Goal: Task Accomplishment & Management: Manage account settings

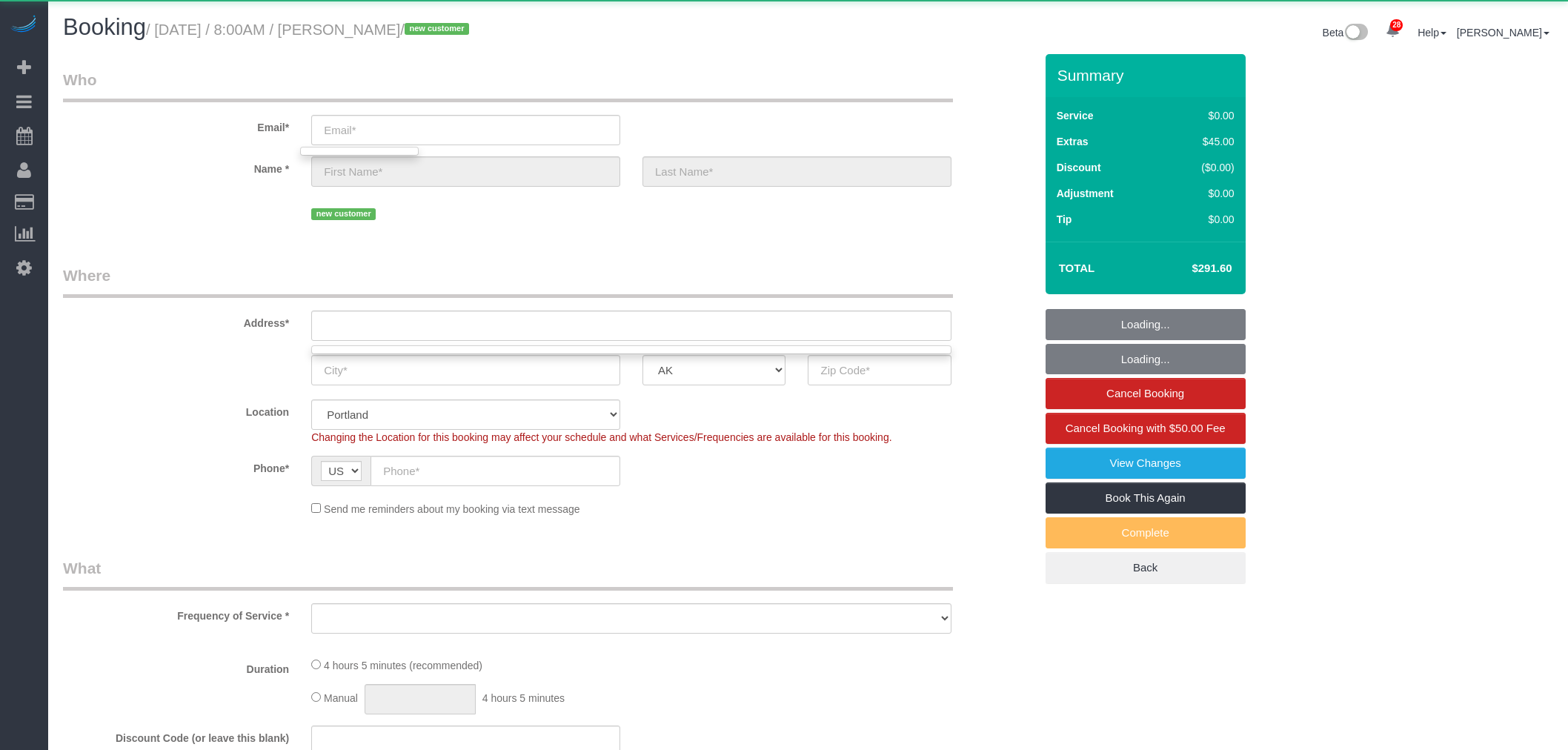
select select "object:77590"
select select "199"
select select "1001"
select select "4"
select select "3"
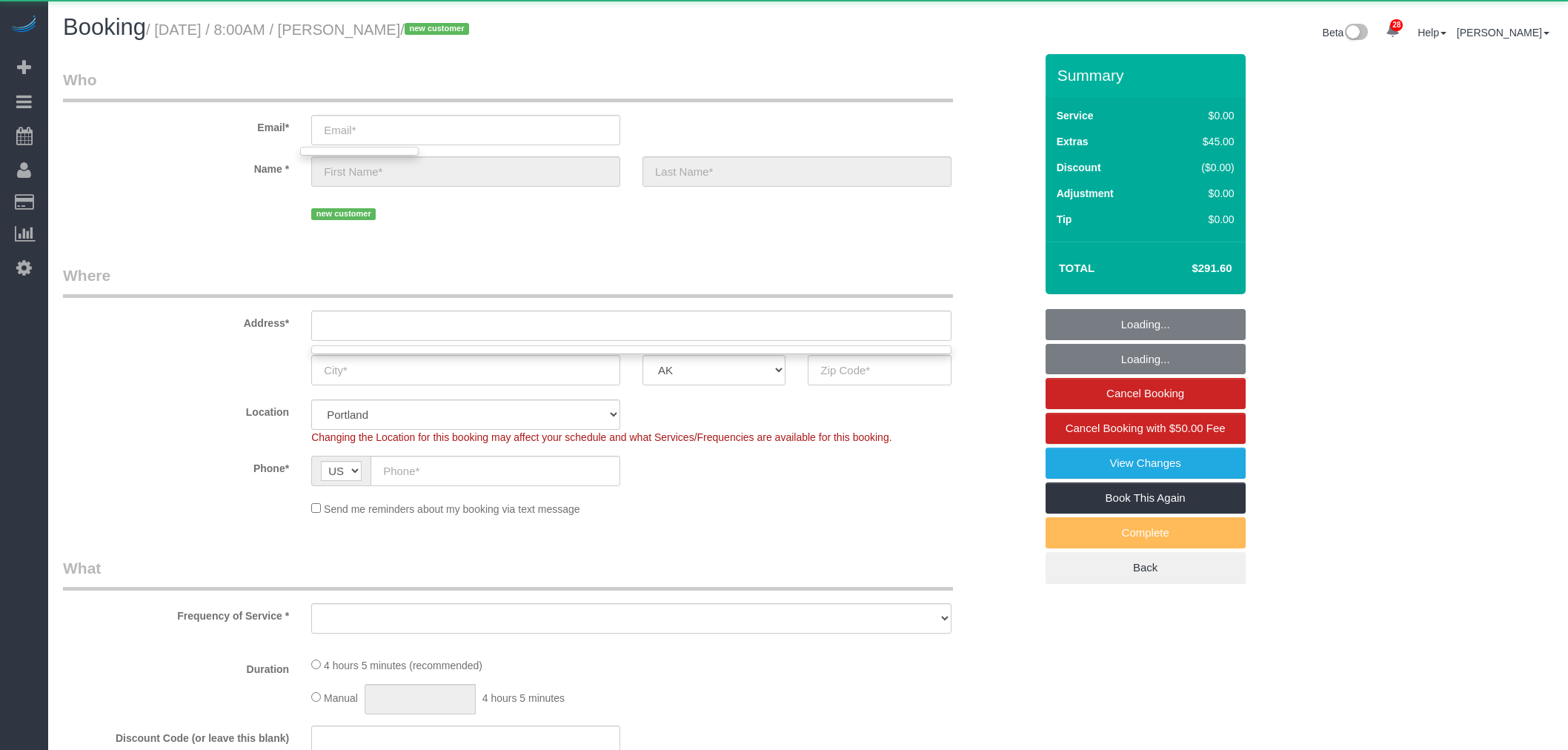
select select "spot260"
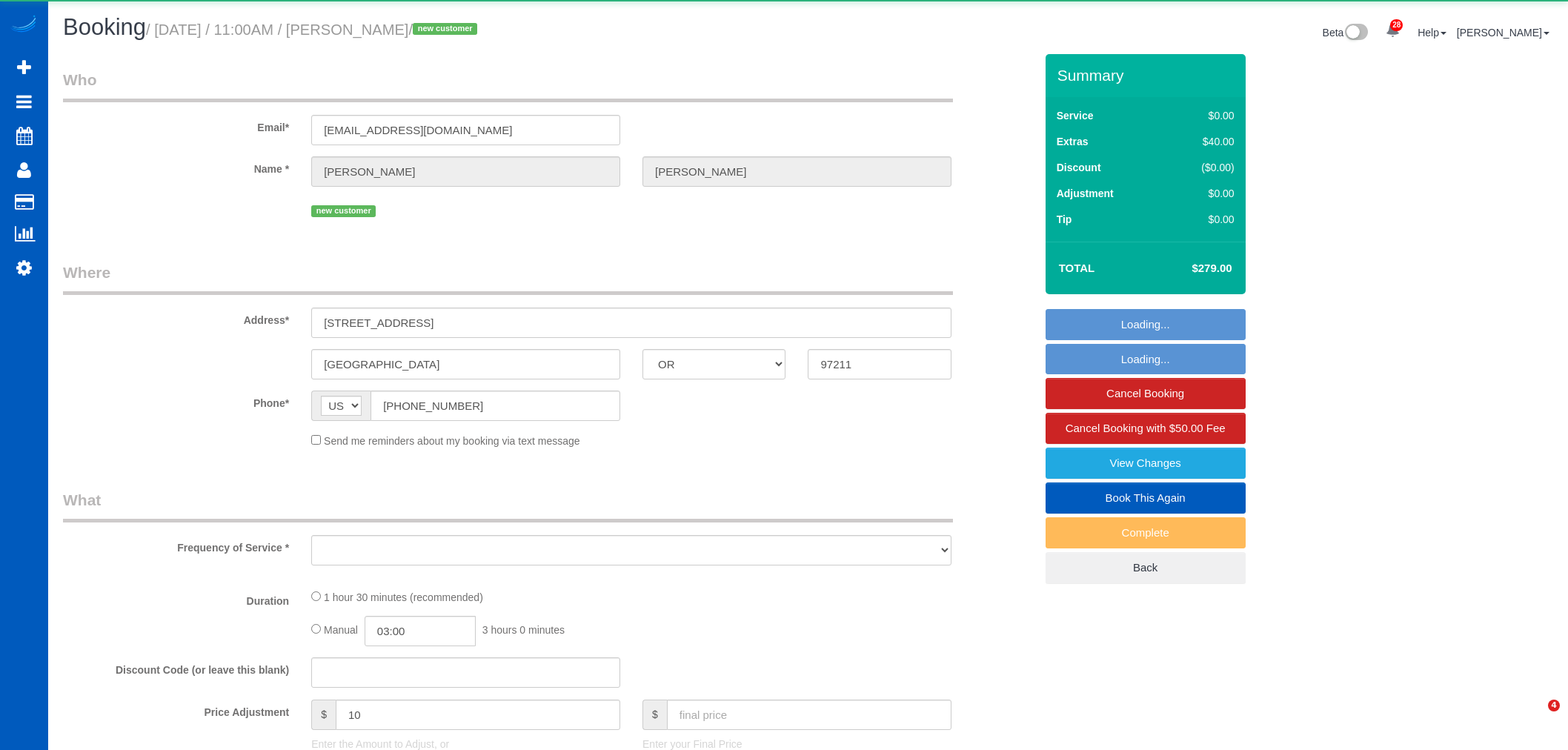
select select "OR"
select select "object:81613"
select select "string:fspay-1743a38a-8751-4f6c-ad4a-9bf2b3863aab"
select select "199"
select select "2"
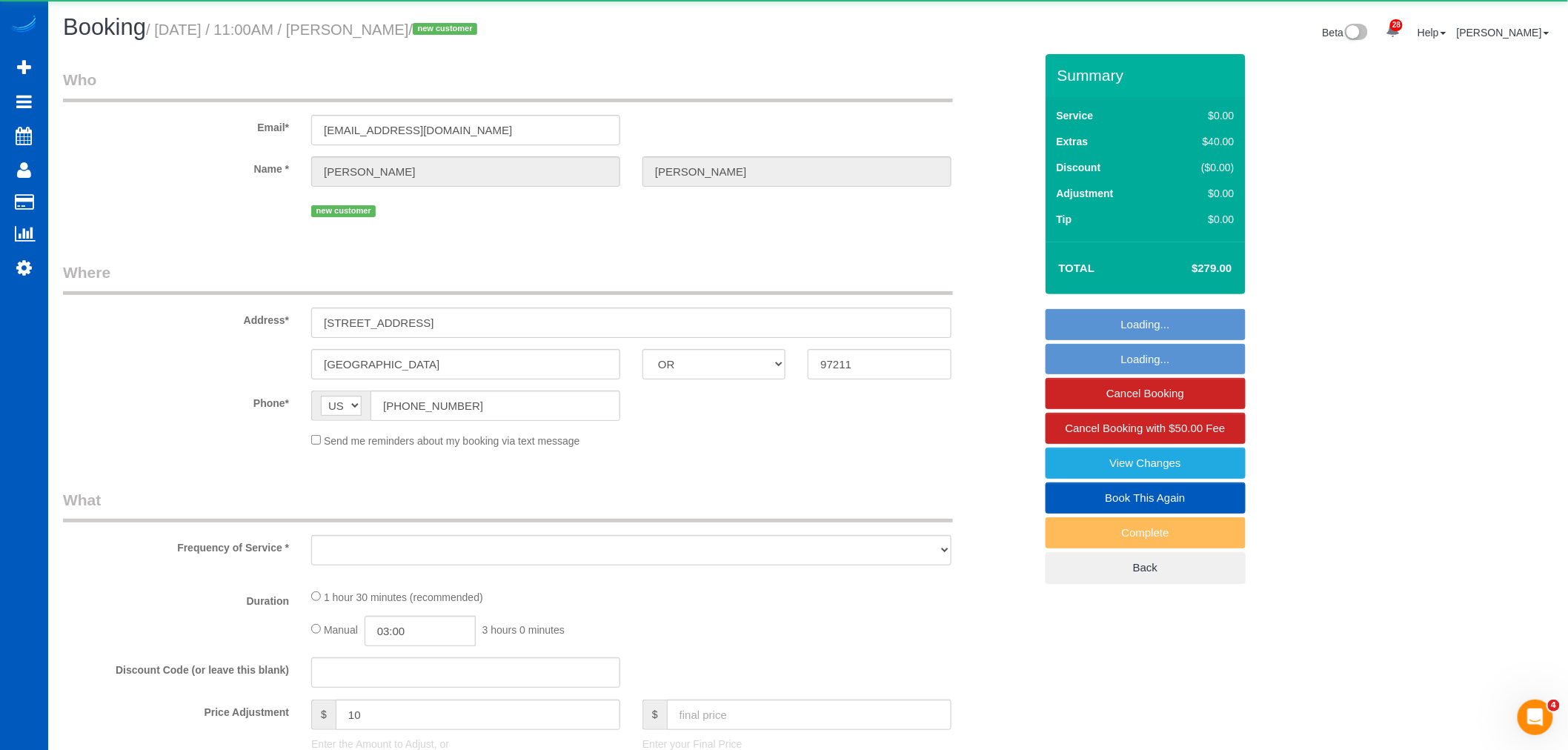
select select "spot330"
select select "number:10"
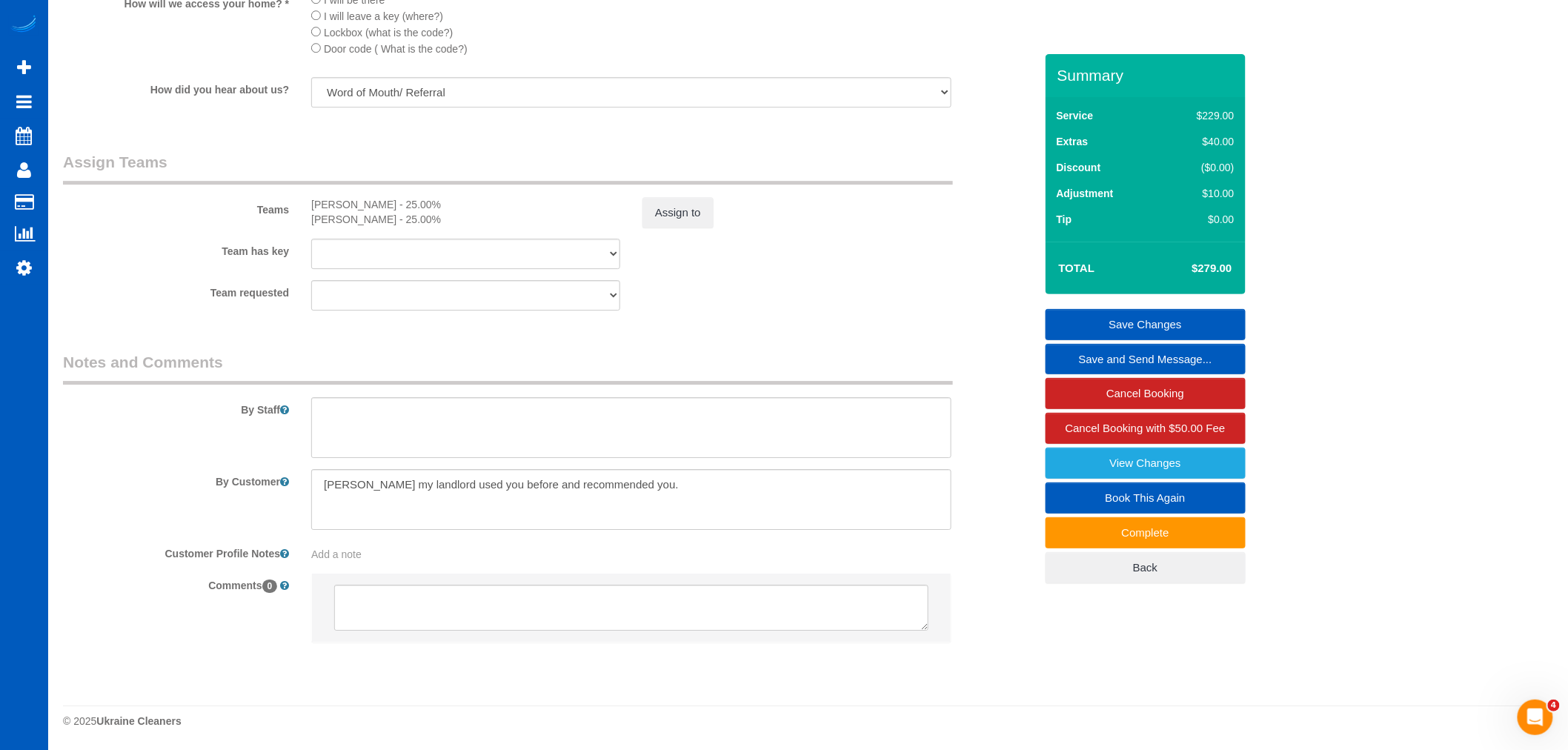
scroll to position [1840, 0]
click at [737, 502] on textarea at bounding box center [631, 499] width 641 height 60
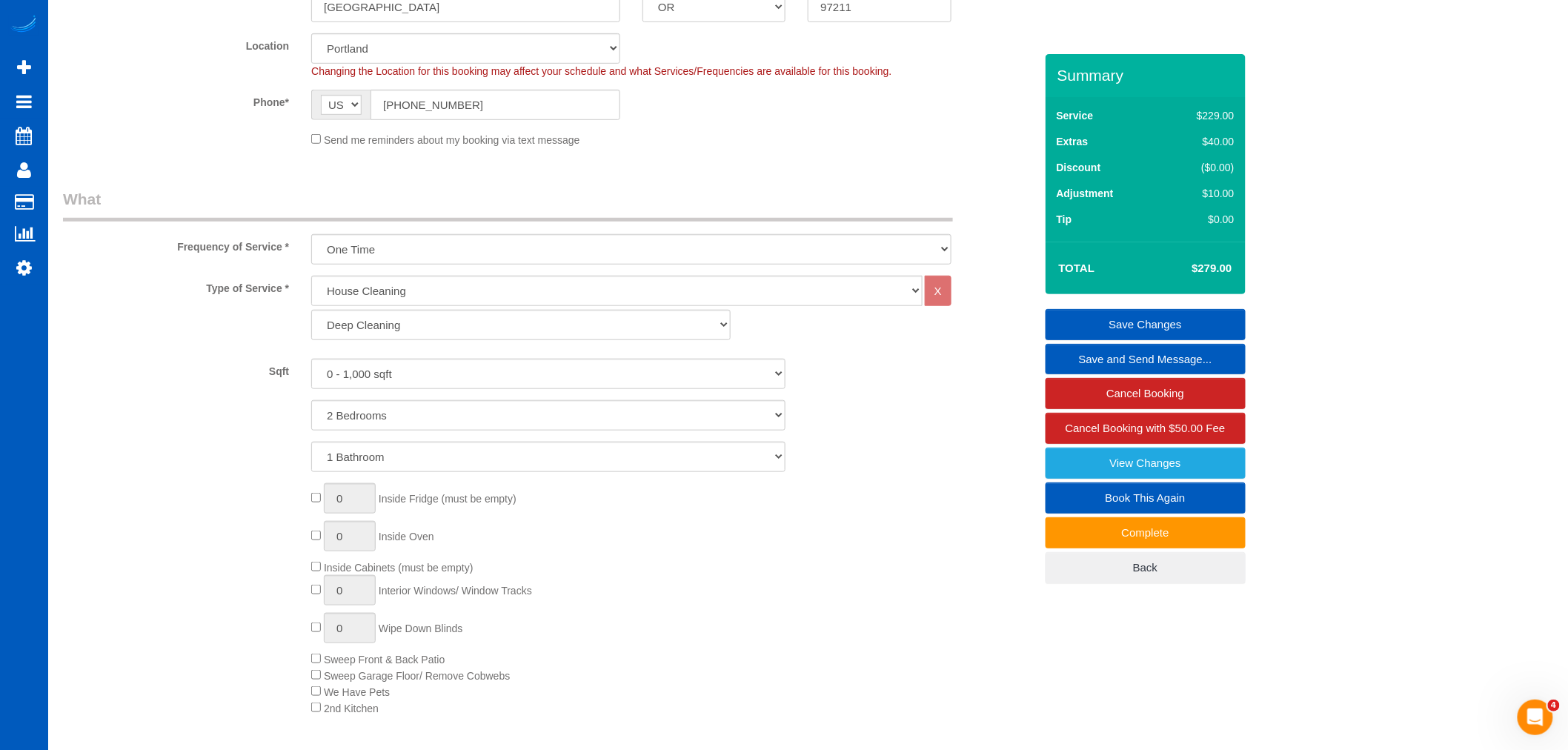
scroll to position [109, 0]
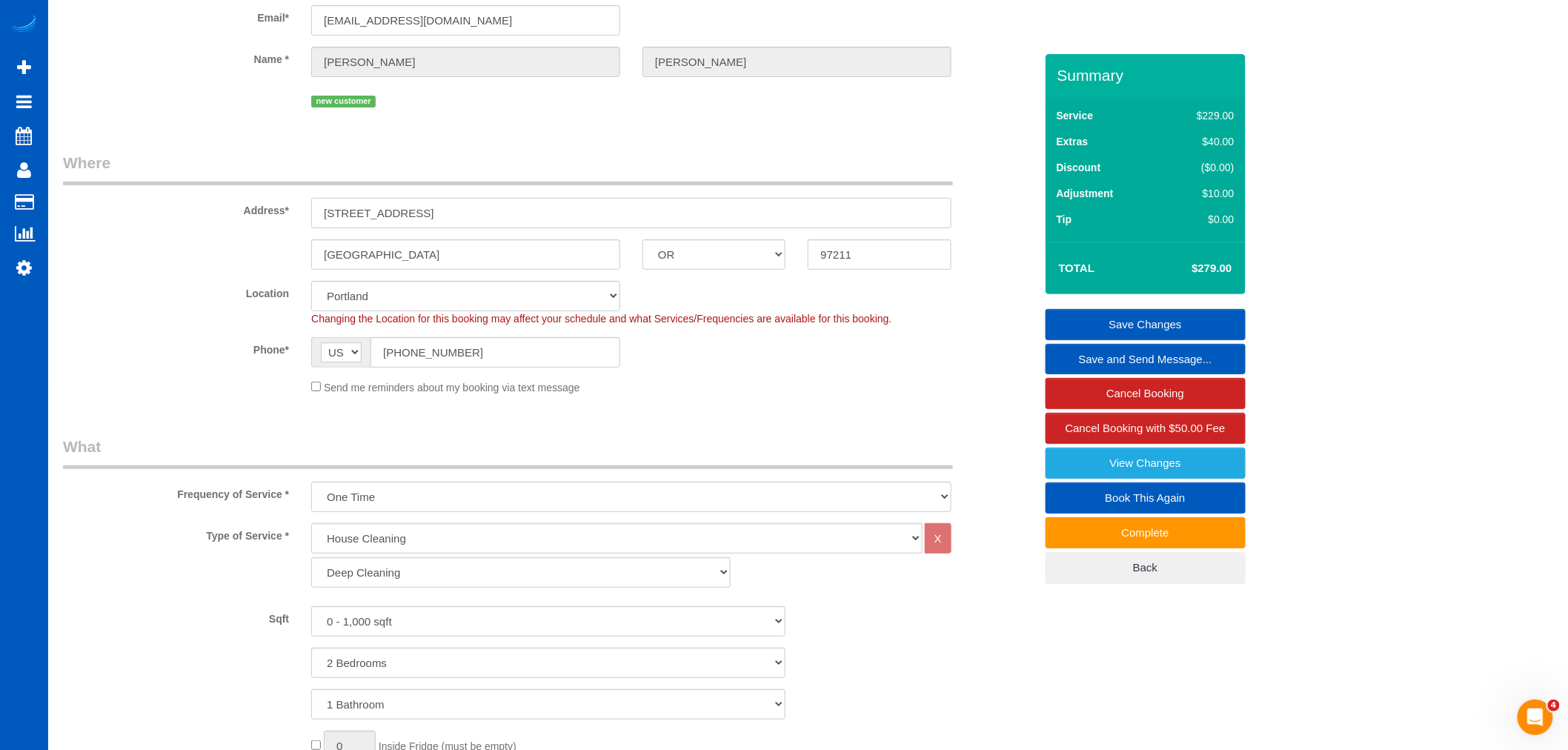
drag, startPoint x: 457, startPoint y: 211, endPoint x: 298, endPoint y: 204, distance: 159.2
click at [298, 204] on div "Address* [STREET_ADDRESS]" at bounding box center [549, 191] width 994 height 77
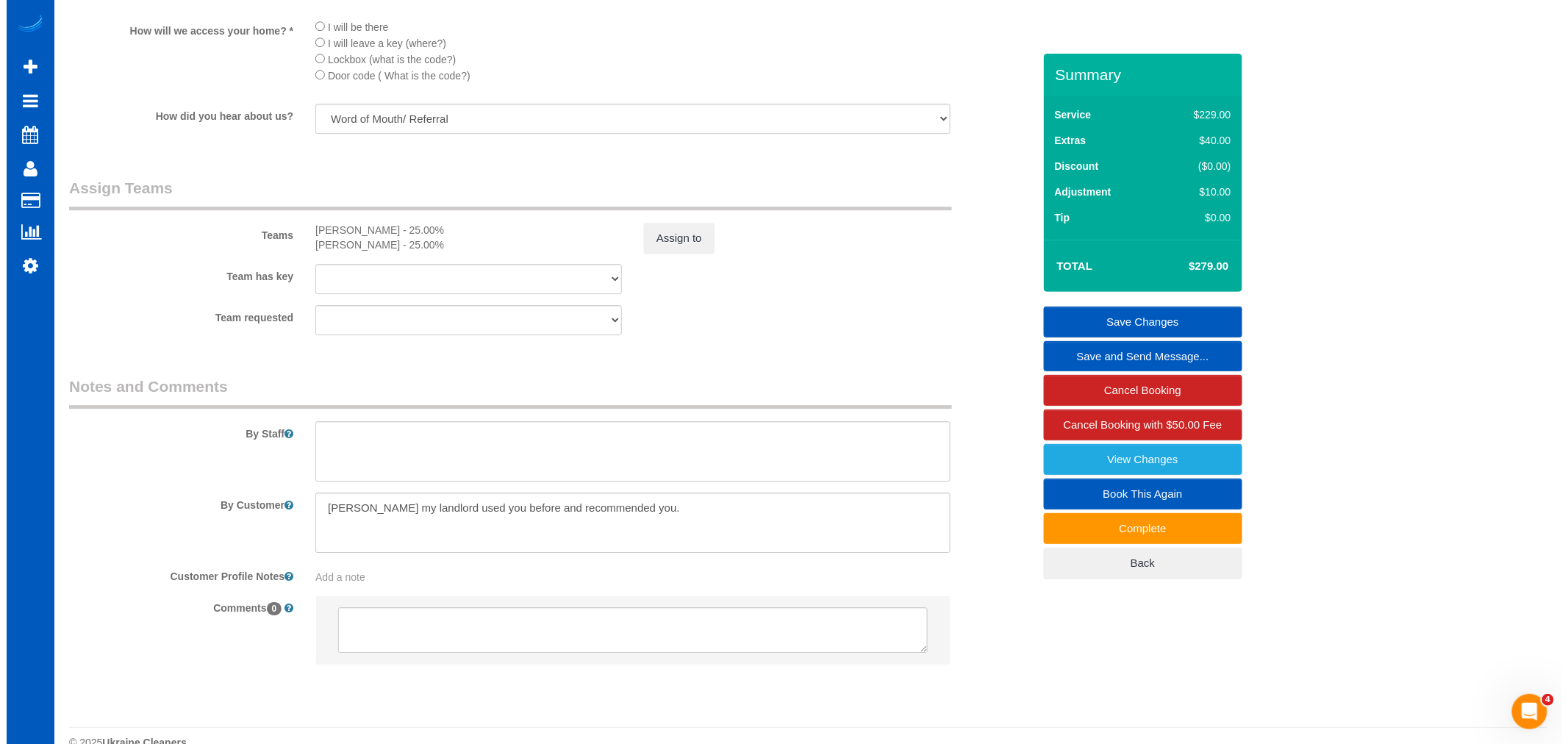
scroll to position [1825, 0]
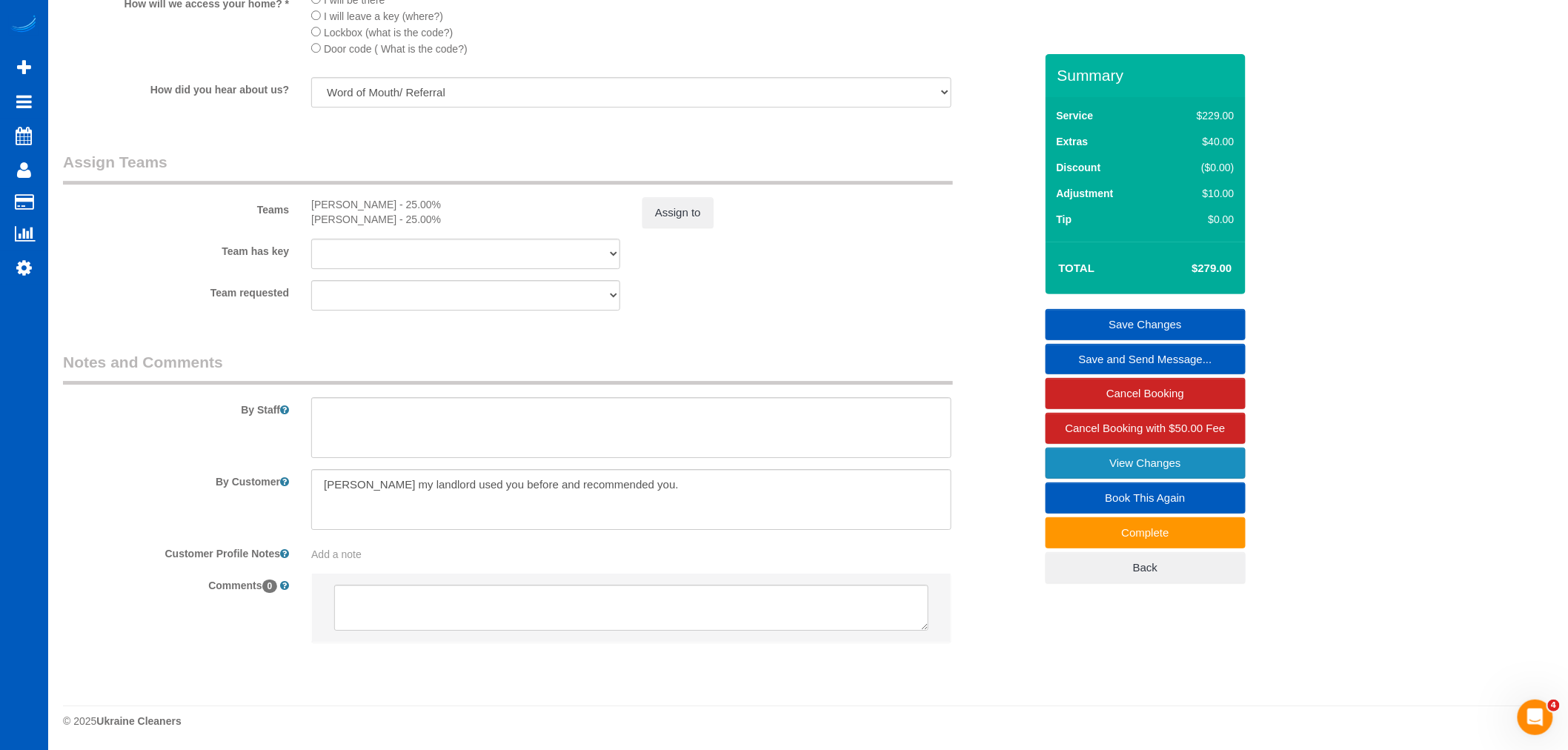
click at [1064, 464] on link "View Changes" at bounding box center [1145, 463] width 200 height 31
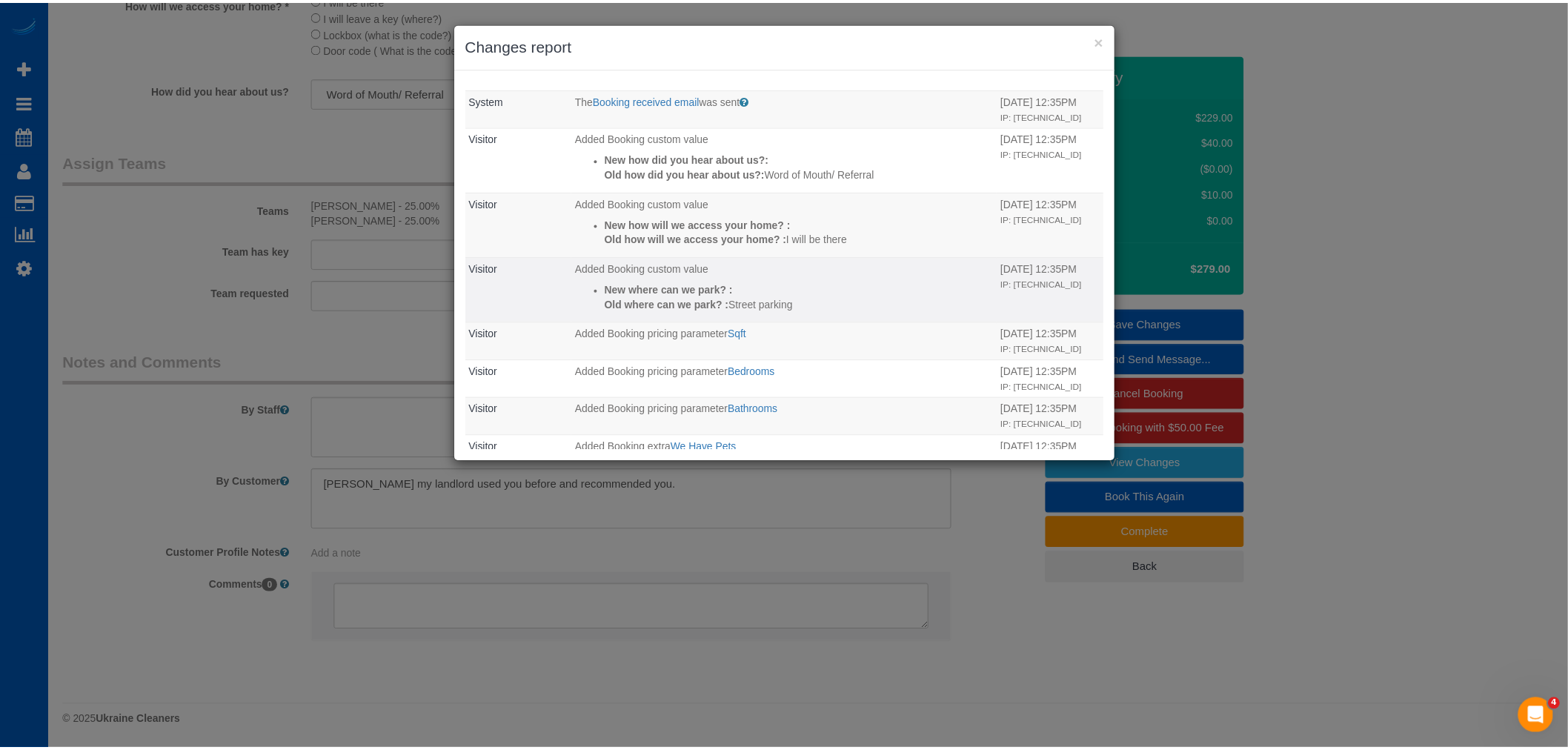
scroll to position [745, 0]
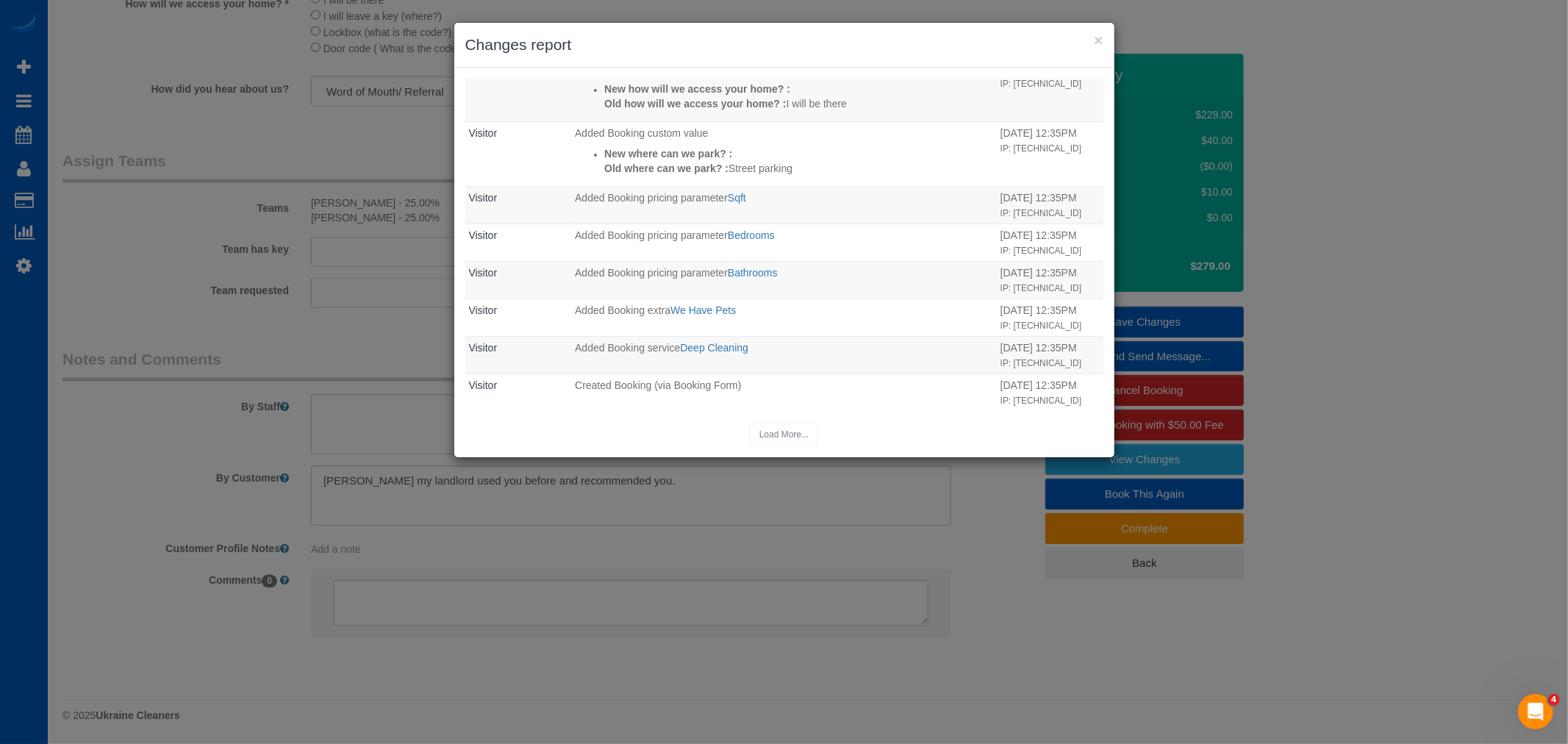
click at [1104, 39] on div "× Changes report" at bounding box center [784, 45] width 660 height 45
click at [1097, 39] on button "×" at bounding box center [1098, 40] width 9 height 15
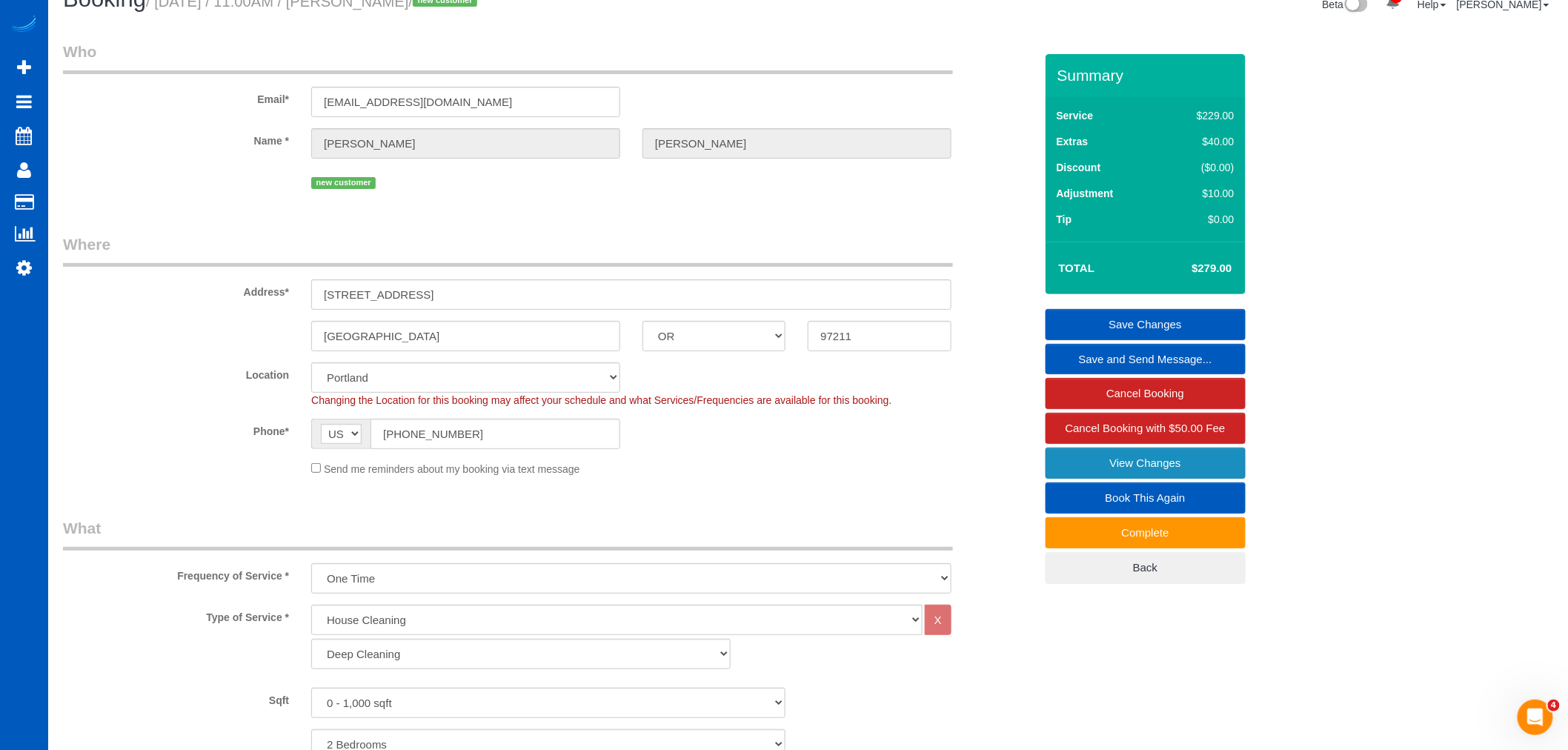
scroll to position [0, 0]
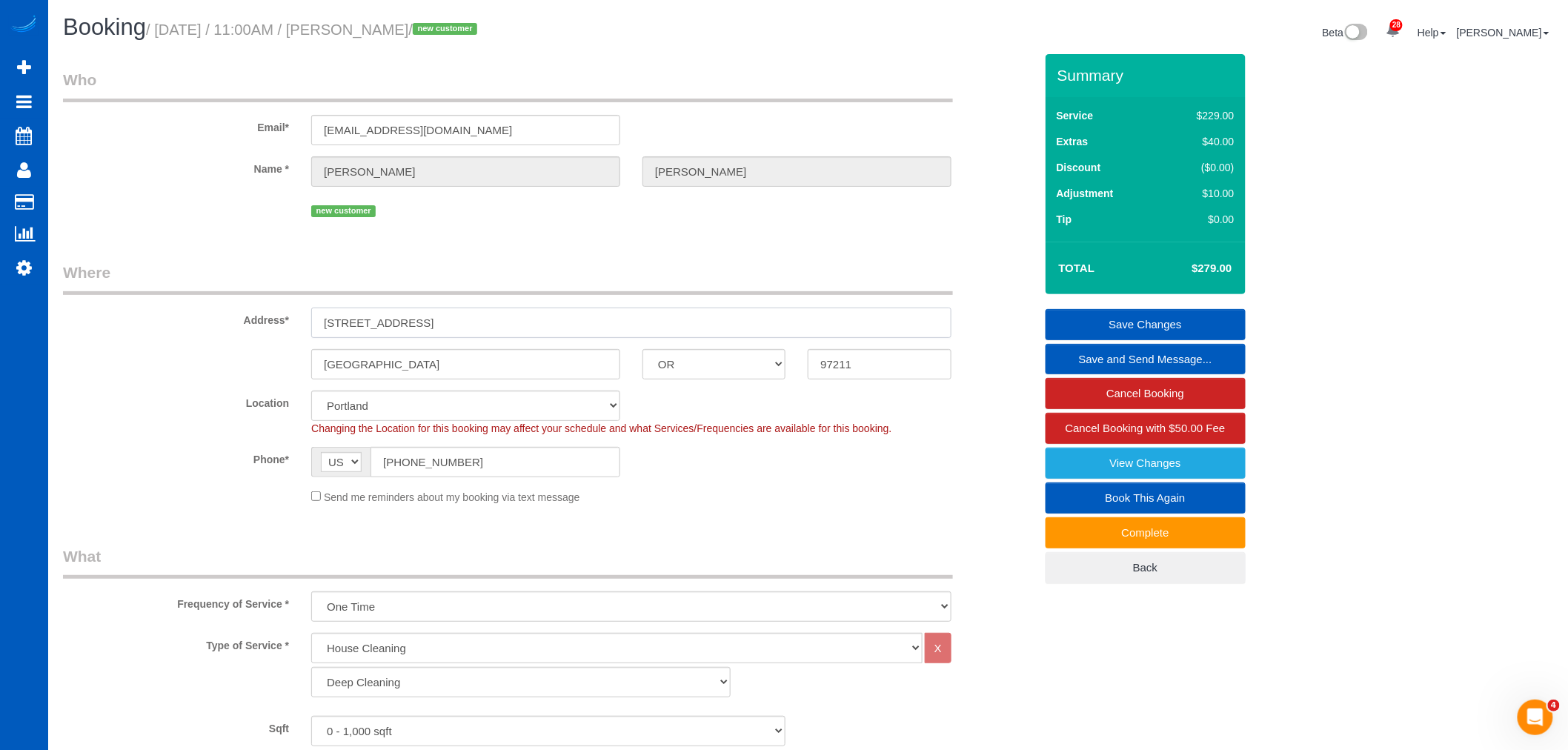
drag, startPoint x: 478, startPoint y: 324, endPoint x: 330, endPoint y: 321, distance: 148.0
click at [264, 307] on div "Address* [STREET_ADDRESS]" at bounding box center [549, 300] width 994 height 77
click at [482, 295] on legend "Where" at bounding box center [507, 279] width 890 height 34
click at [471, 318] on input "[STREET_ADDRESS]" at bounding box center [631, 323] width 641 height 31
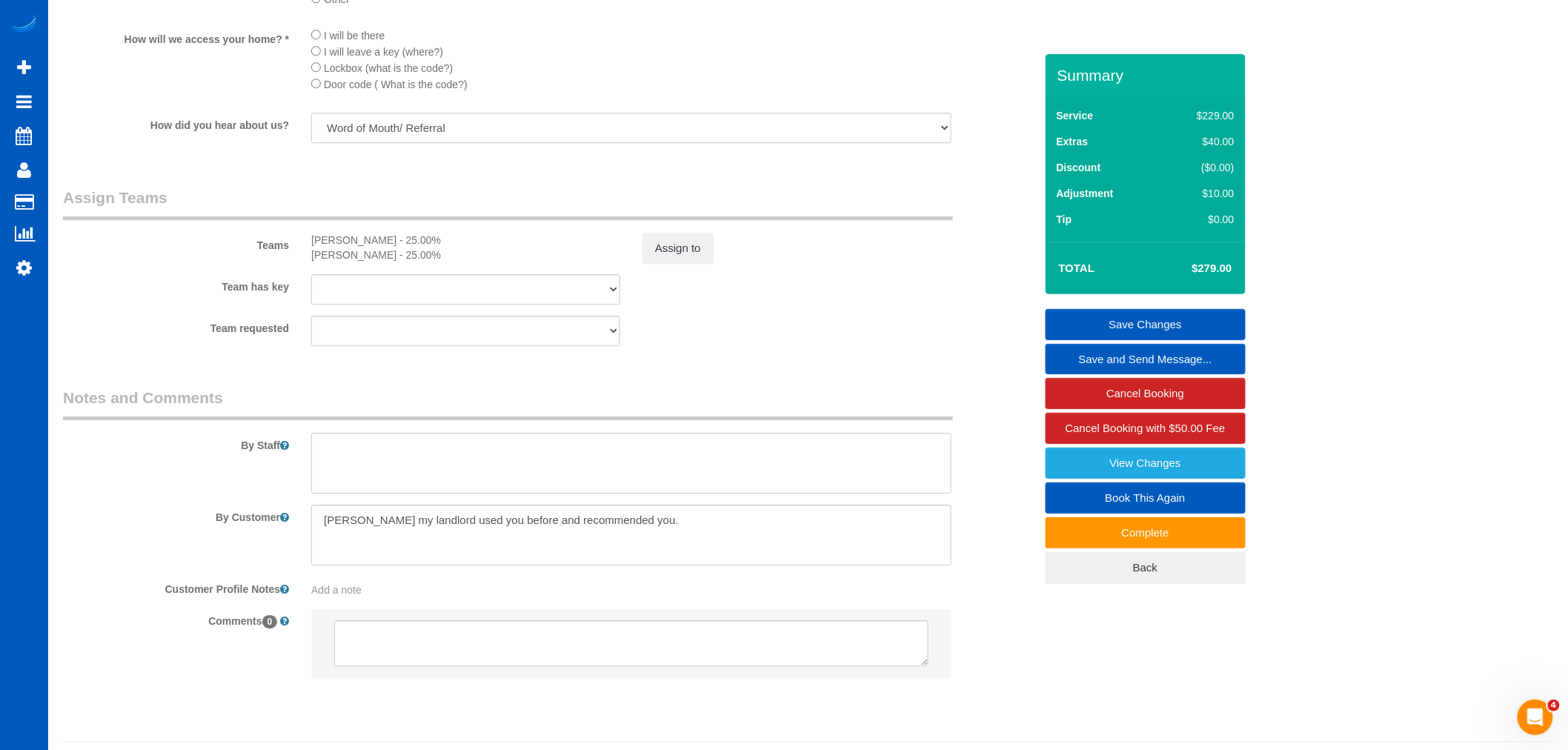
scroll to position [1811, 0]
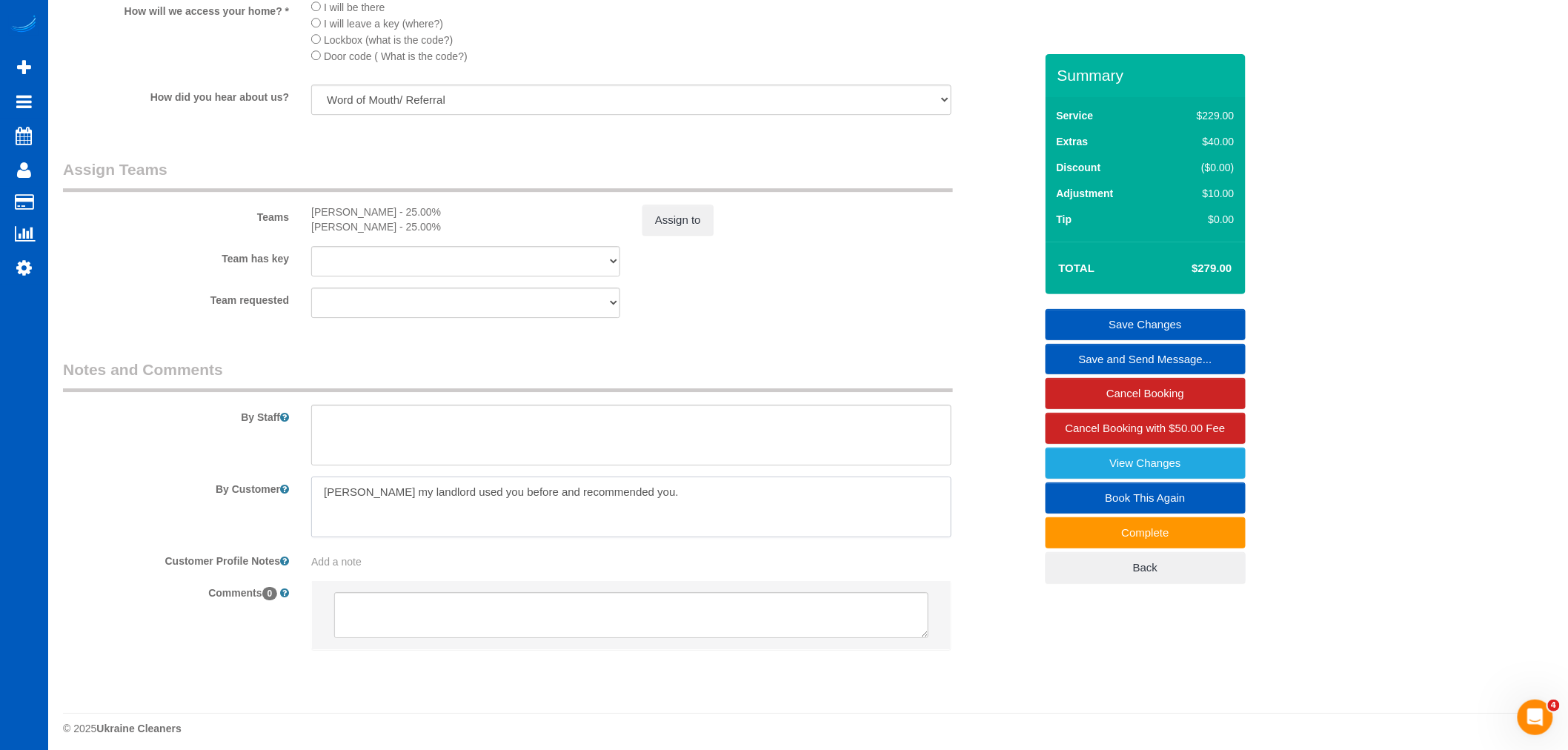
click at [706, 508] on textarea at bounding box center [631, 507] width 641 height 60
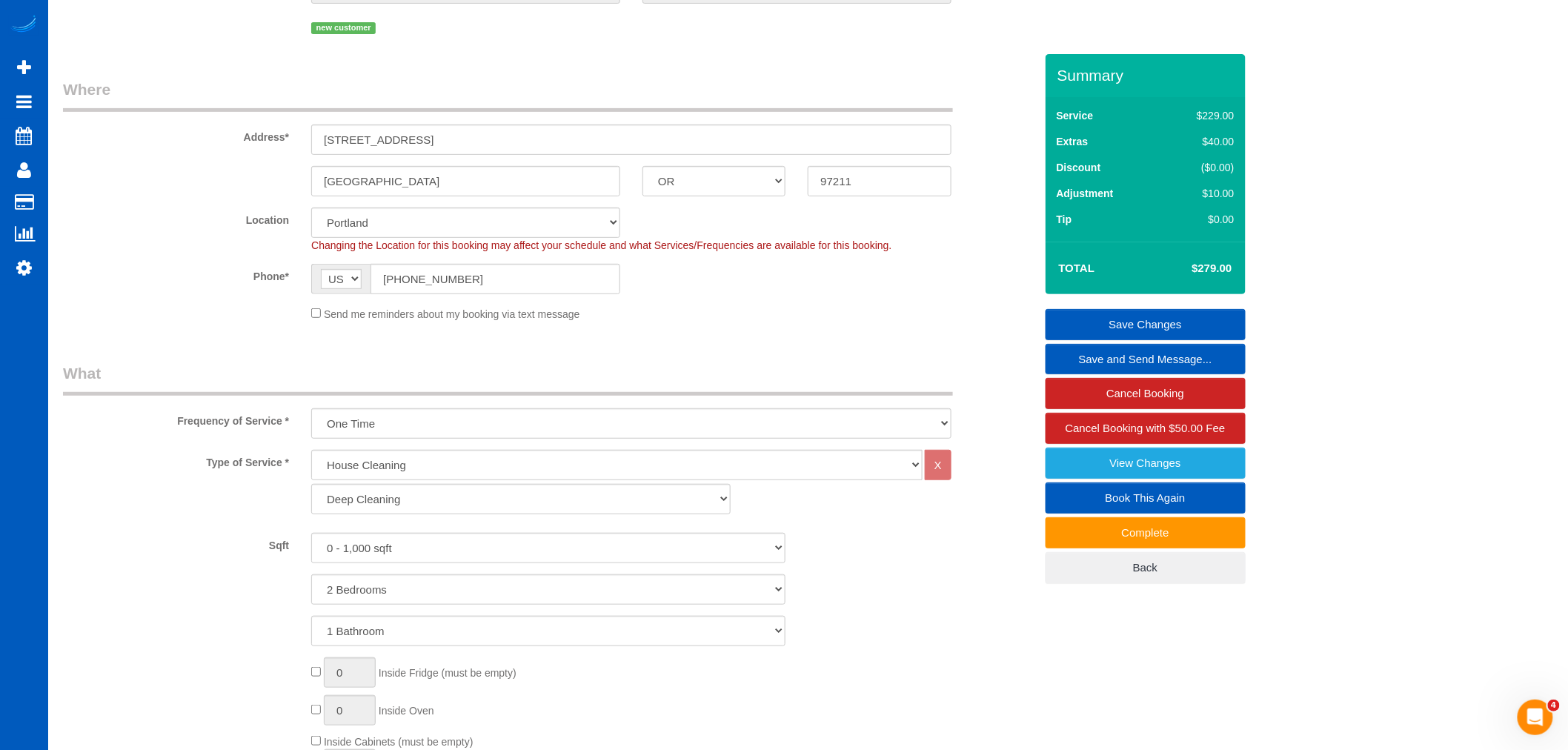
scroll to position [246, 0]
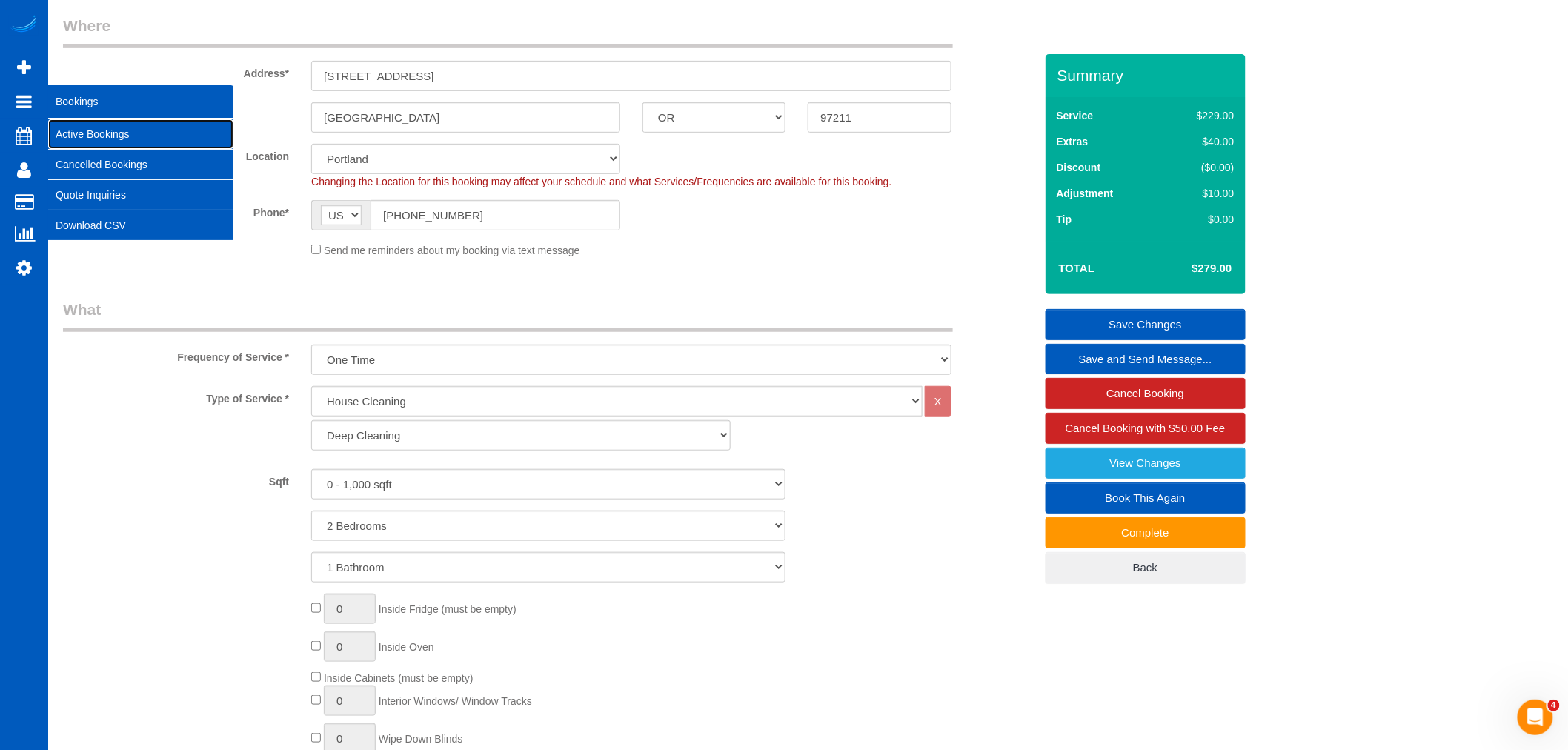
click at [80, 129] on link "Active Bookings" at bounding box center [141, 134] width 185 height 30
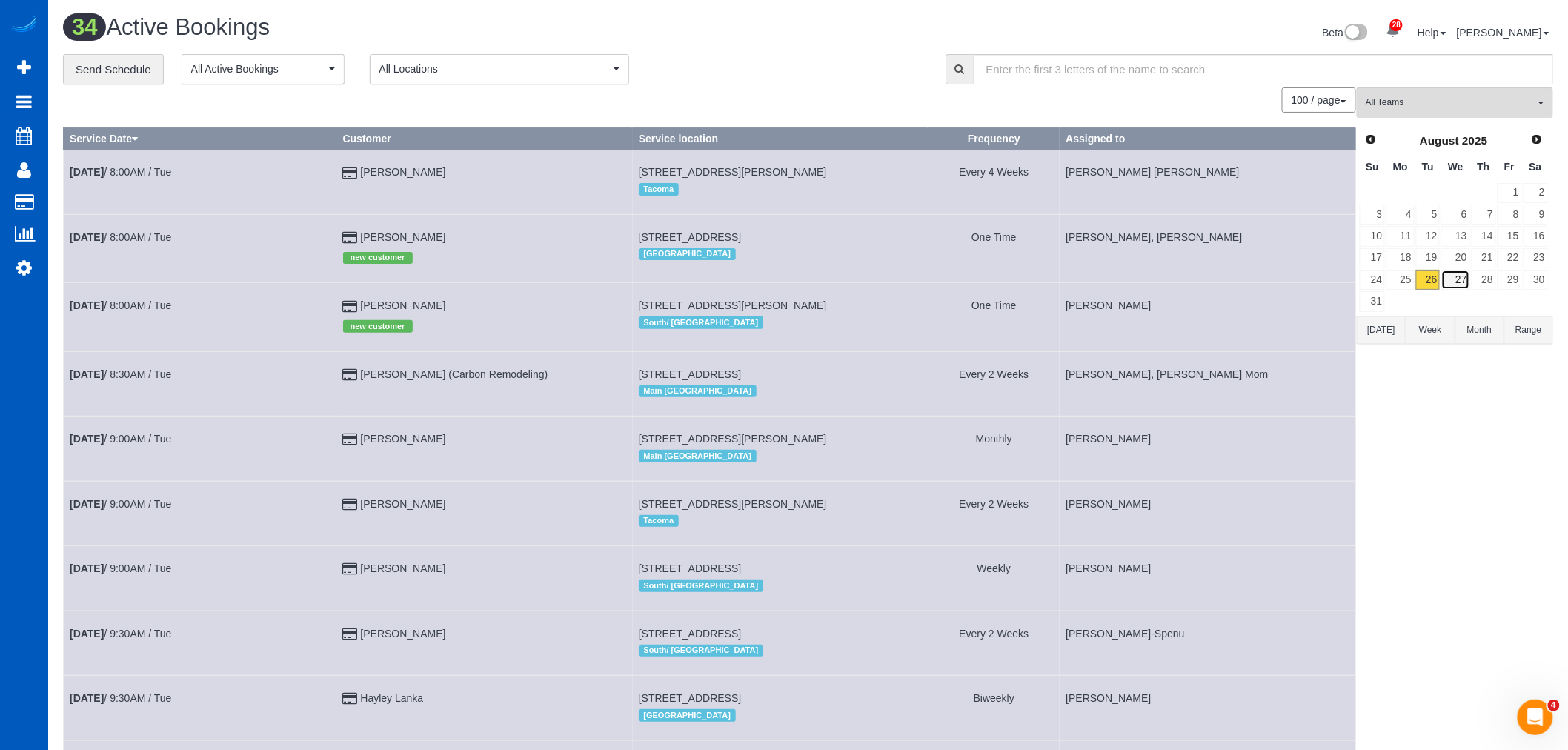
click at [1456, 282] on link "27" at bounding box center [1456, 280] width 28 height 20
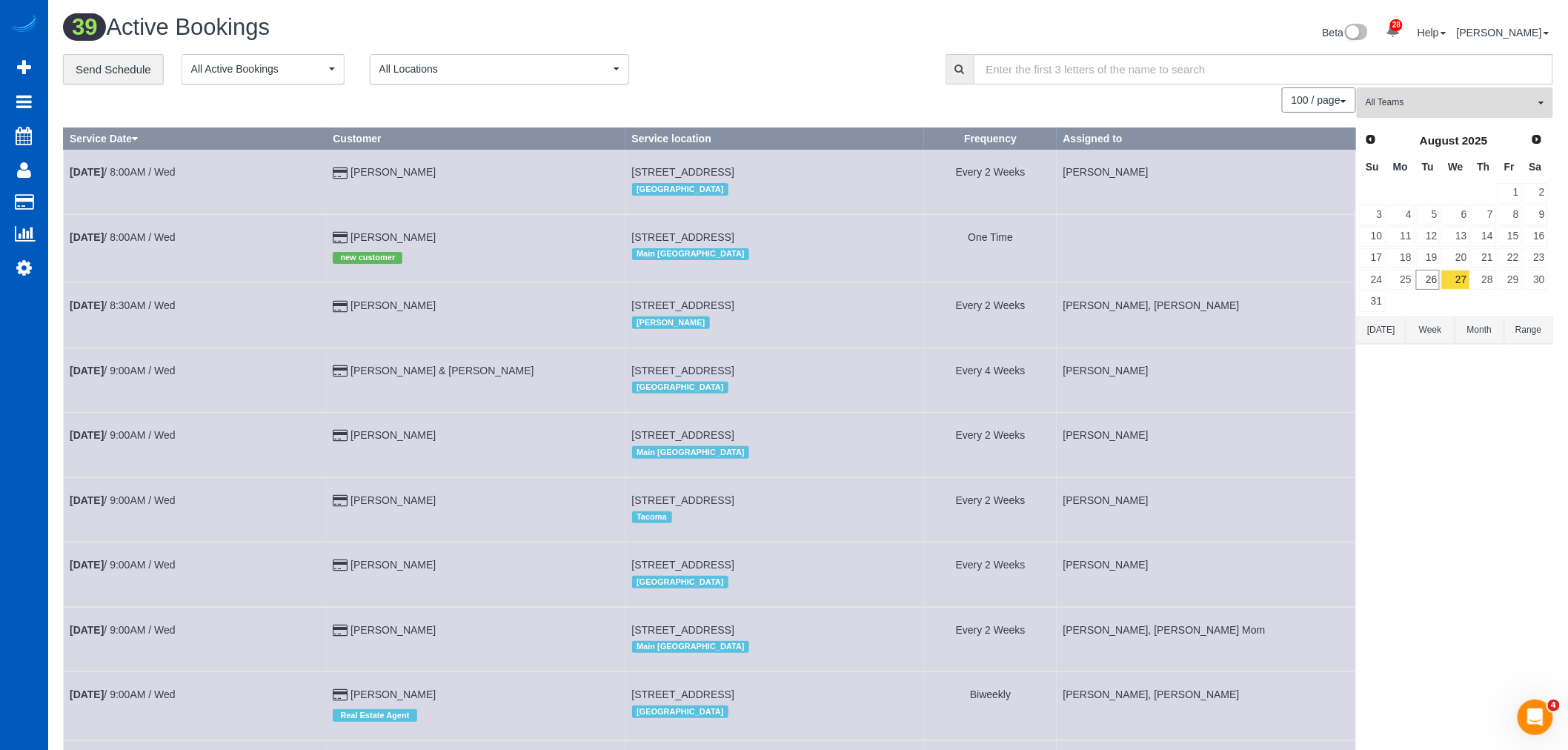
click at [1433, 109] on span "All Teams" at bounding box center [1450, 103] width 169 height 12
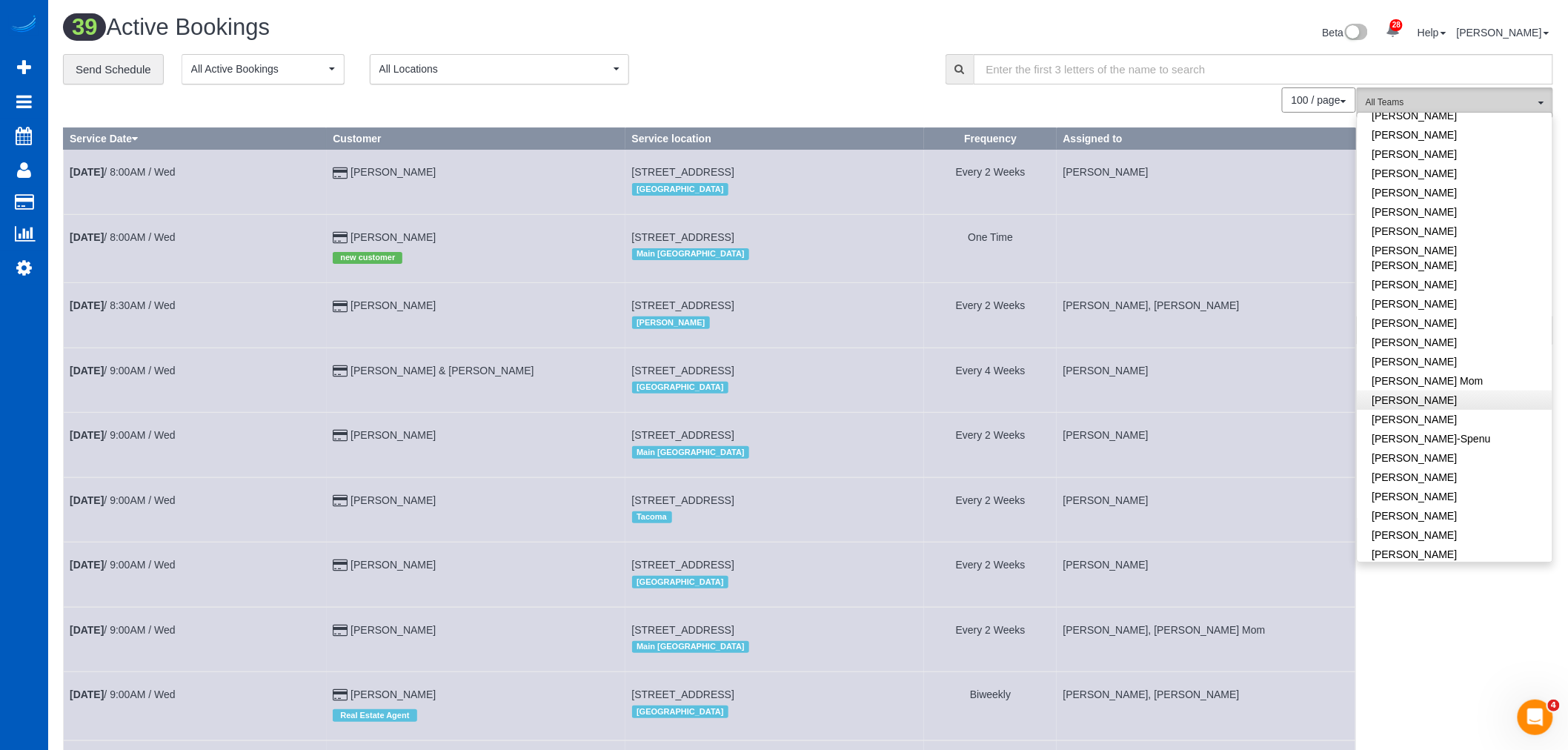
scroll to position [246, 0]
click at [1439, 438] on link "[PERSON_NAME]" at bounding box center [1455, 447] width 195 height 19
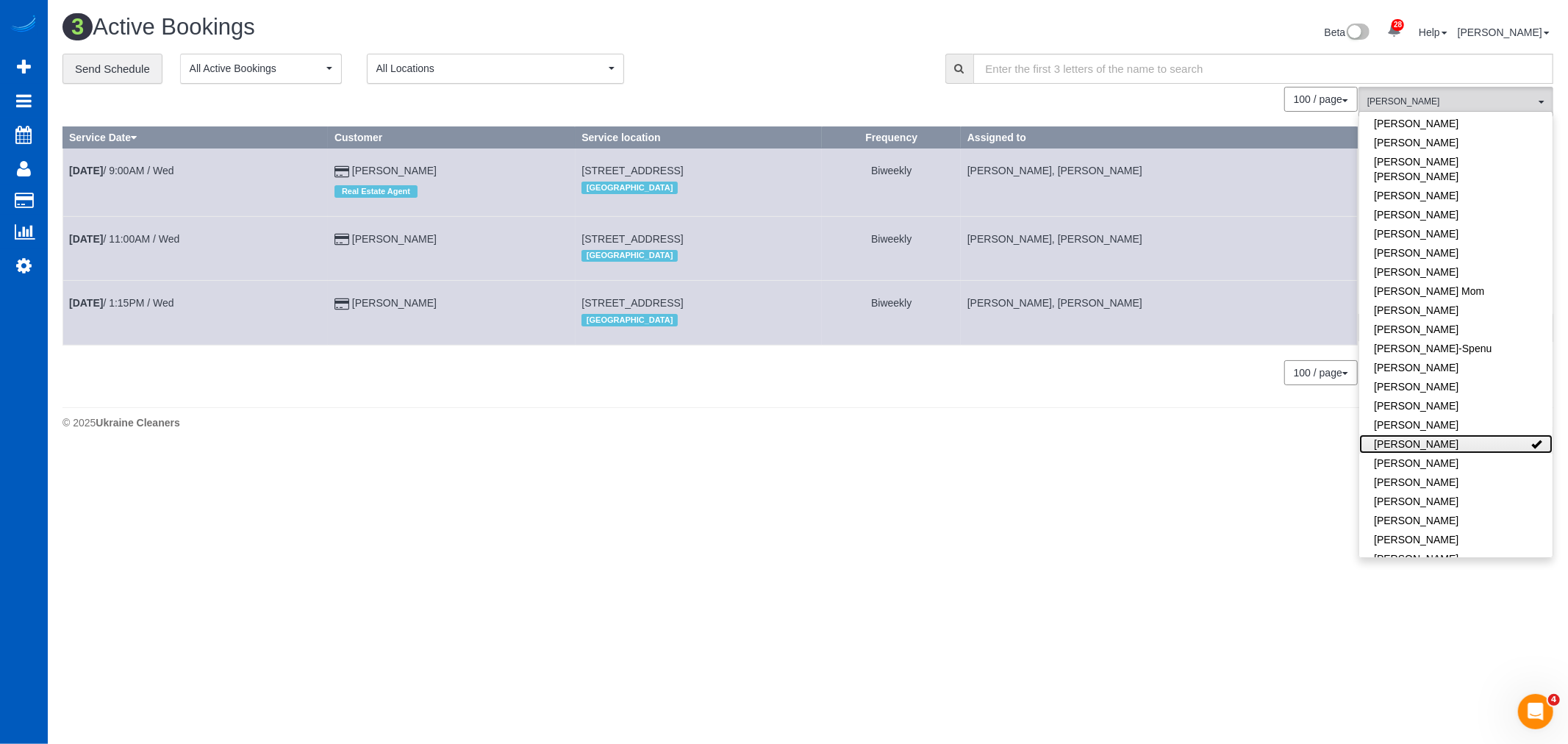
click at [1427, 434] on link "[PERSON_NAME]" at bounding box center [1456, 443] width 194 height 19
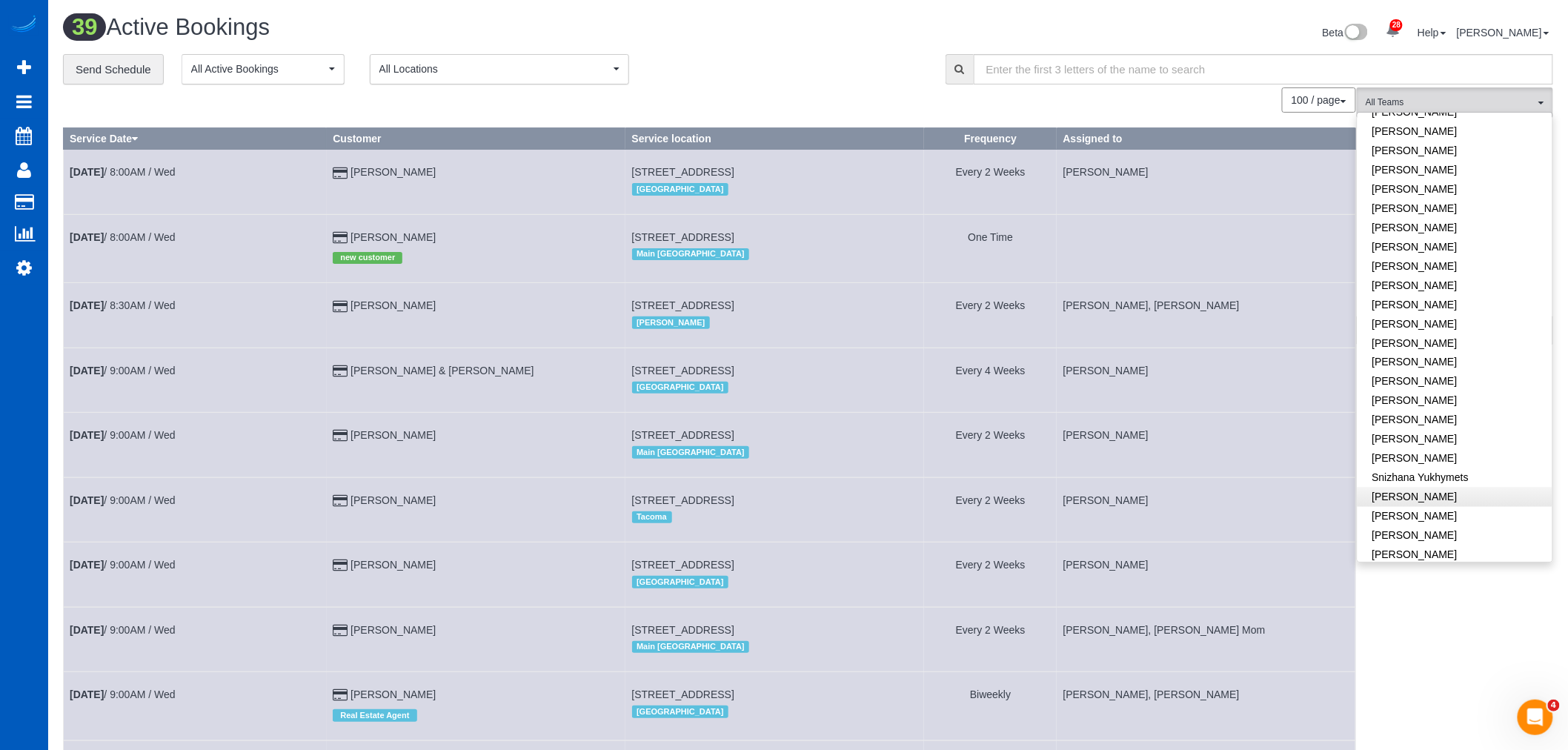
scroll to position [1034, 0]
click at [1448, 514] on link "[PERSON_NAME]" at bounding box center [1455, 523] width 195 height 19
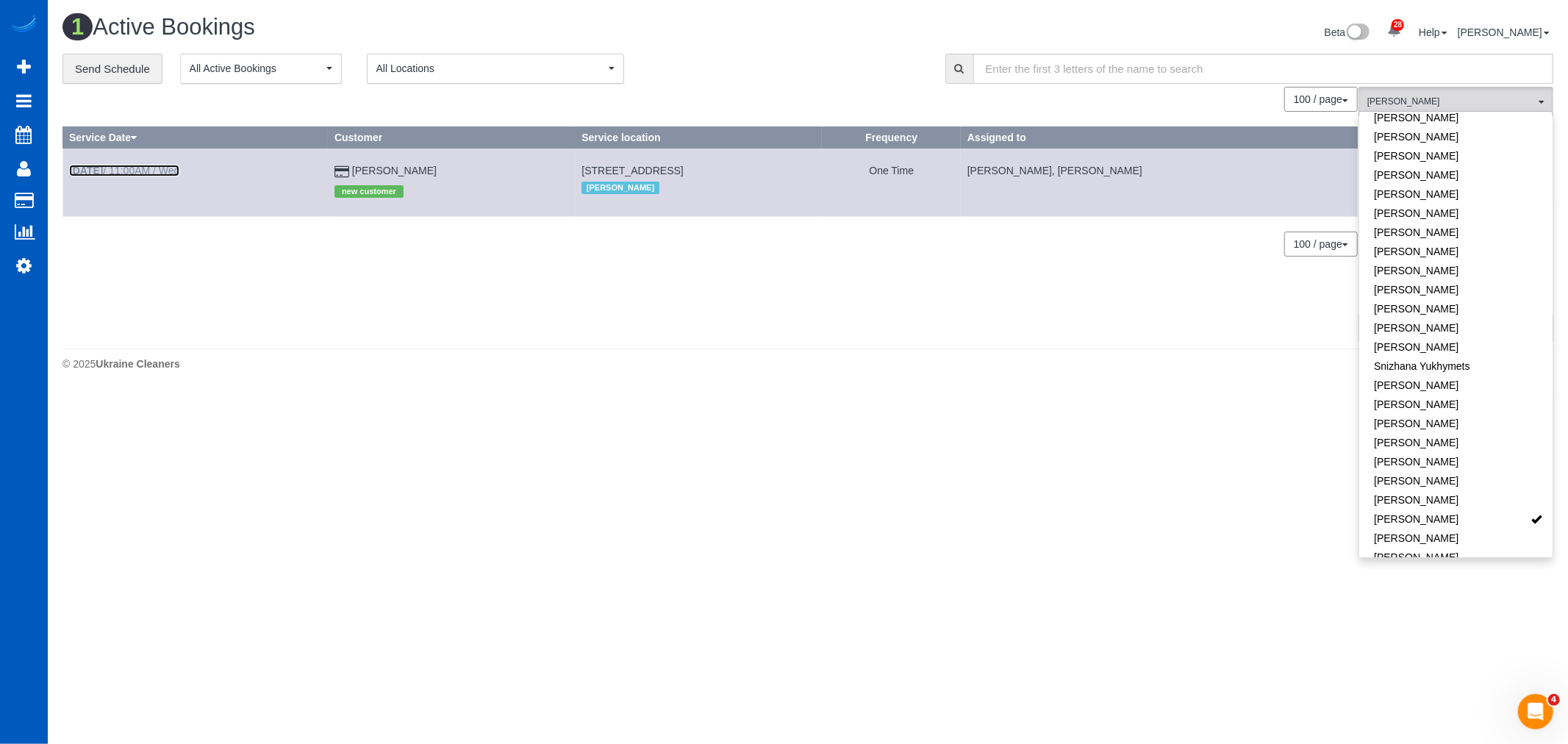
click at [134, 172] on link "[DATE] 11:00AM / Wed" at bounding box center [124, 170] width 110 height 11
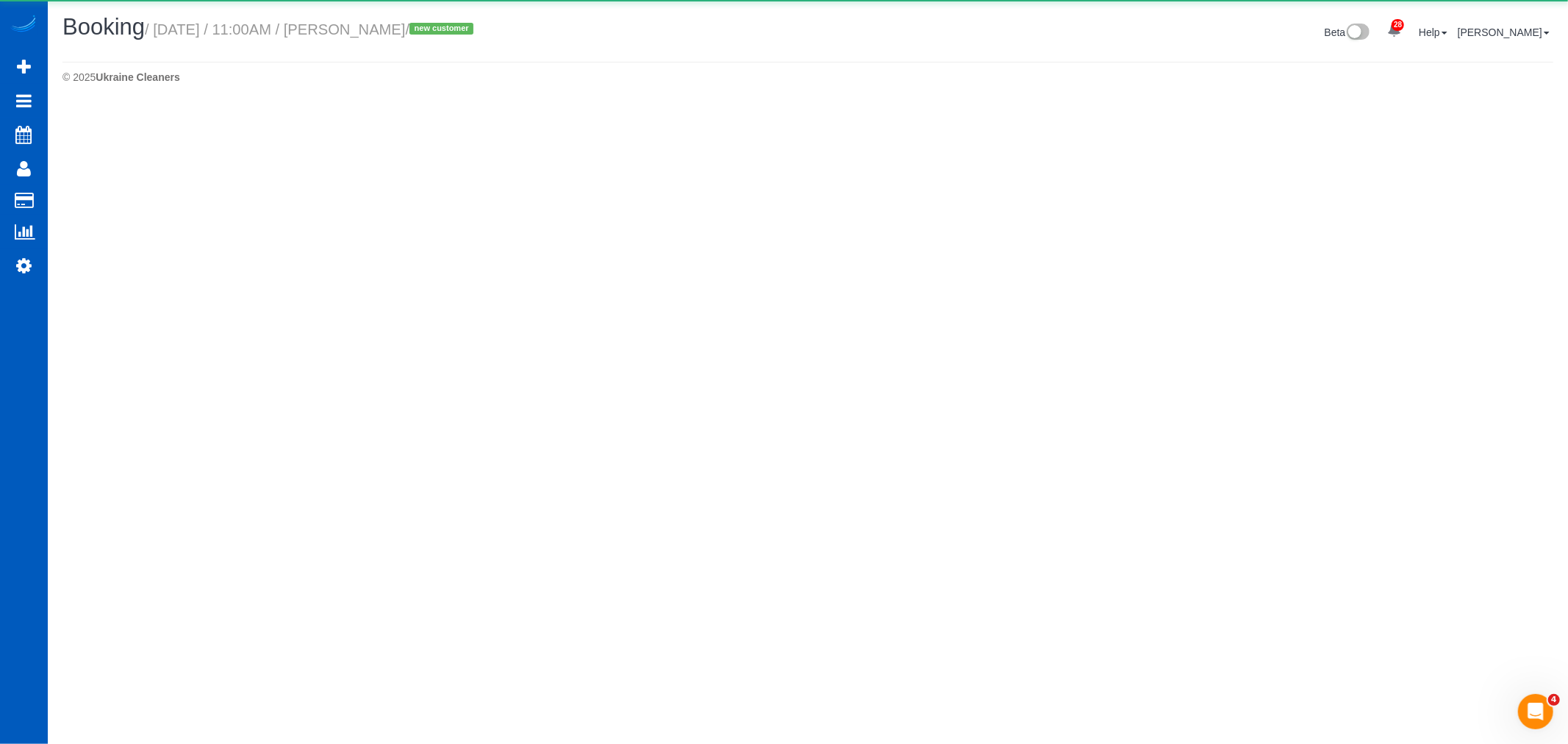
select select "WA"
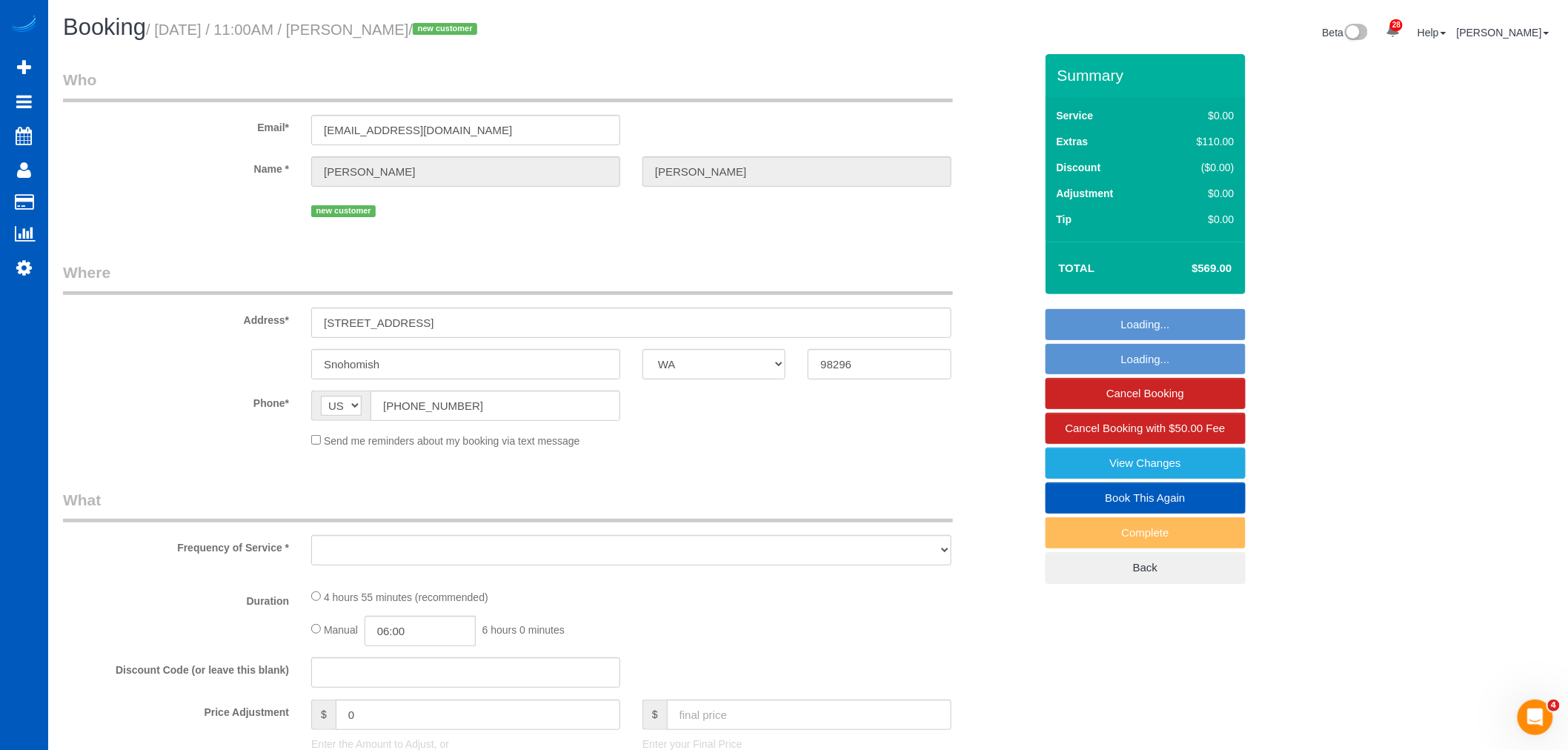
select select "object:84322"
select select "string:fspay-df260a64-c555-49f4-81e8-14adab157379"
select select "199"
select select "3001"
select select "5"
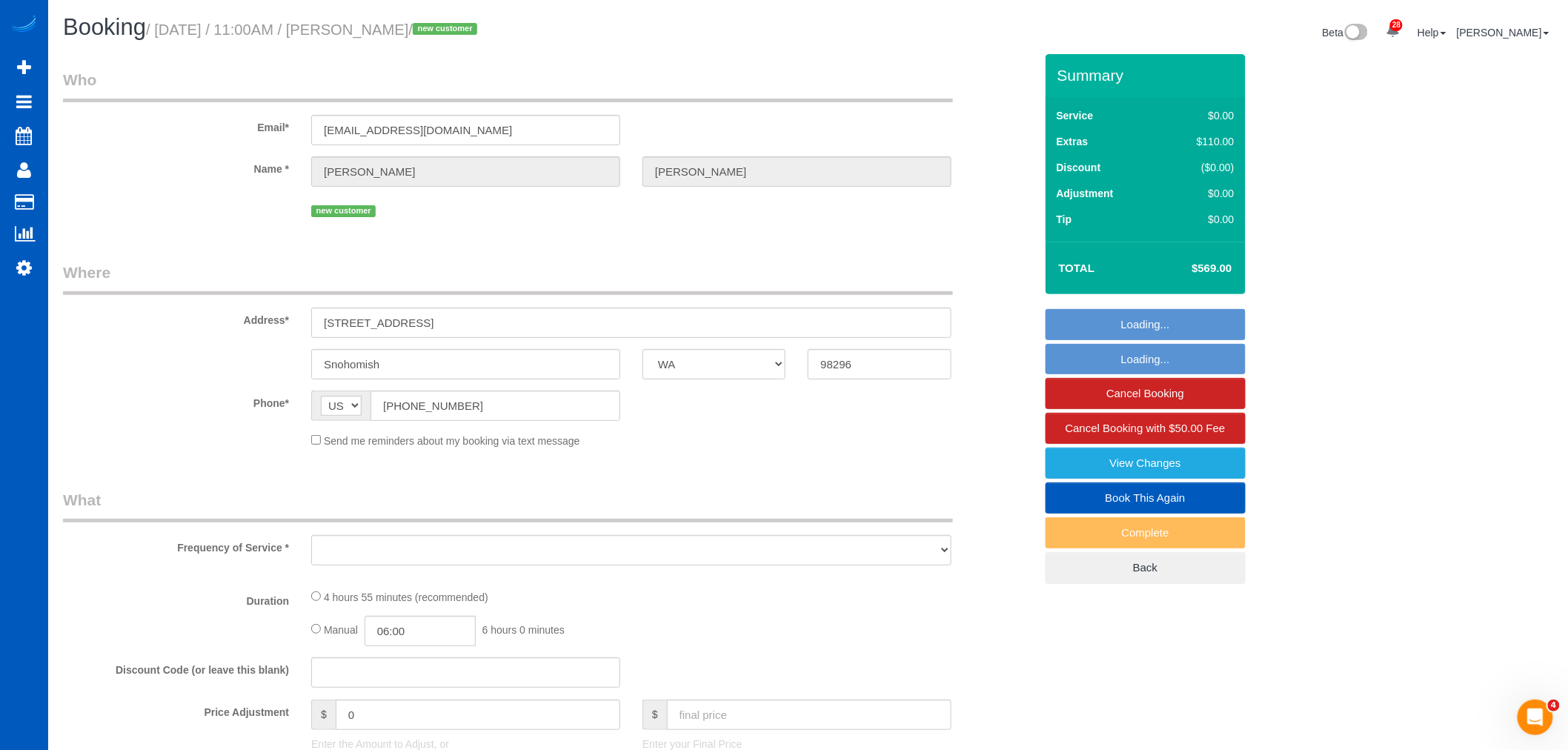
select select "3"
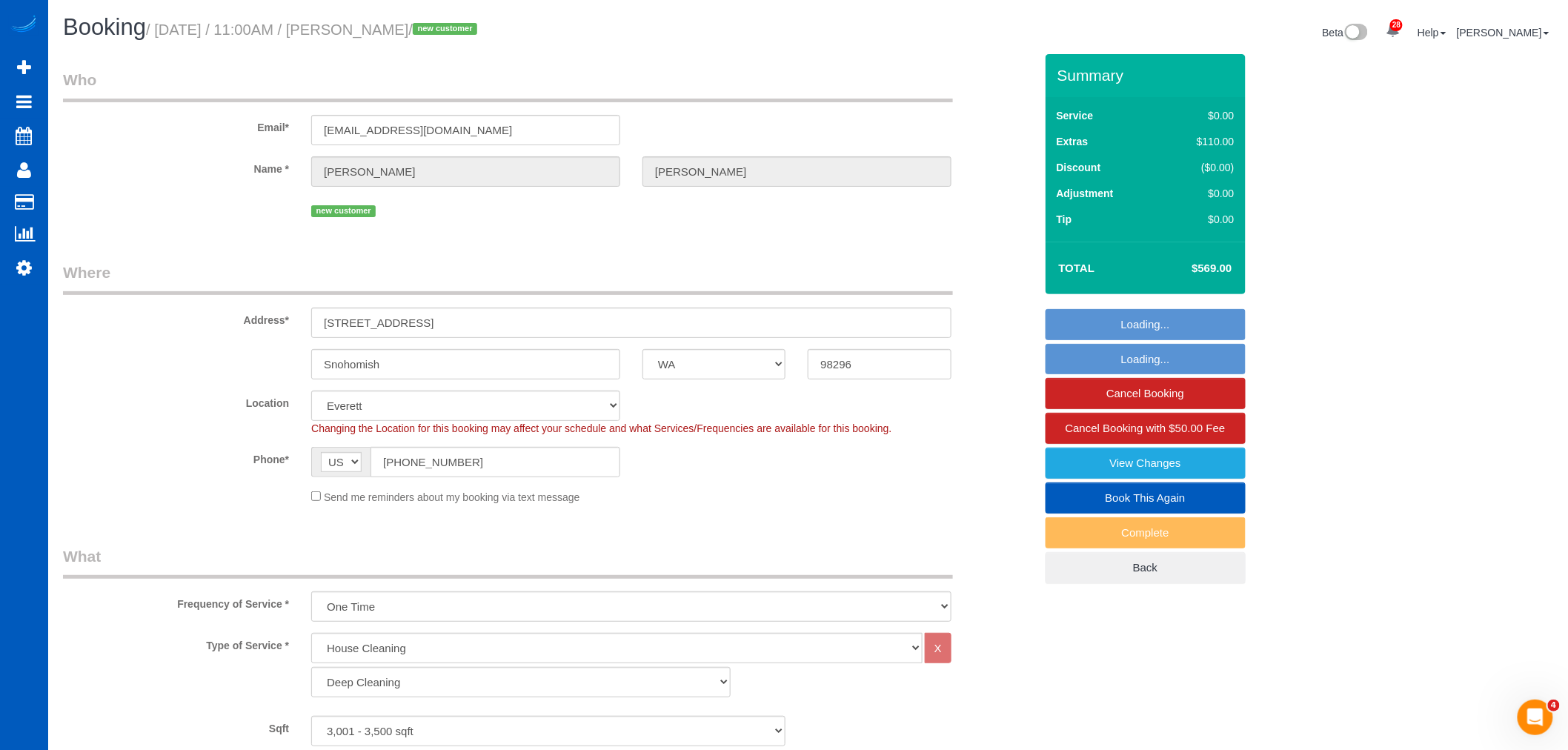
select select "object:84681"
select select "spot345"
select select "3001"
select select "5"
select select "3"
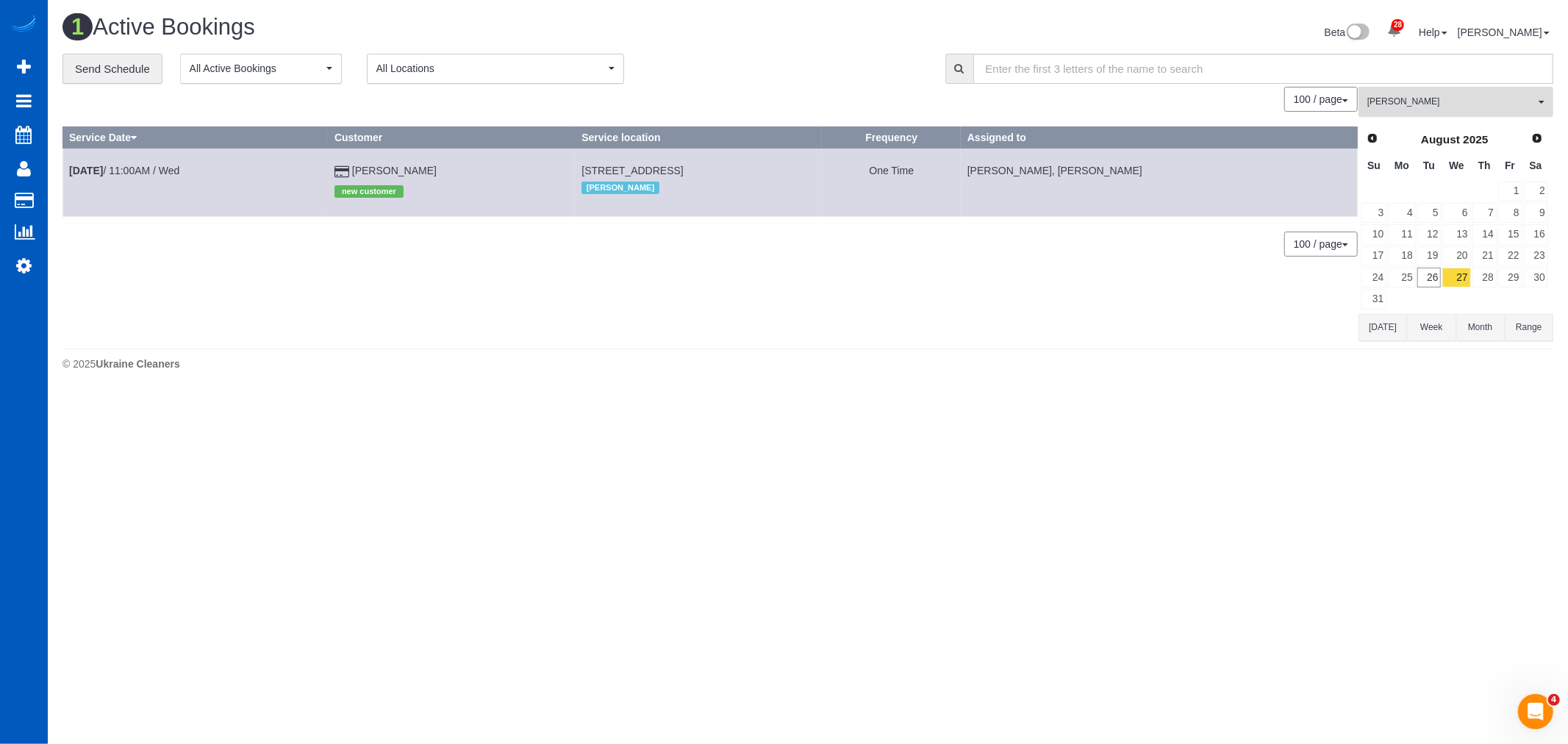
click at [1417, 98] on span "[PERSON_NAME]" at bounding box center [1450, 102] width 168 height 12
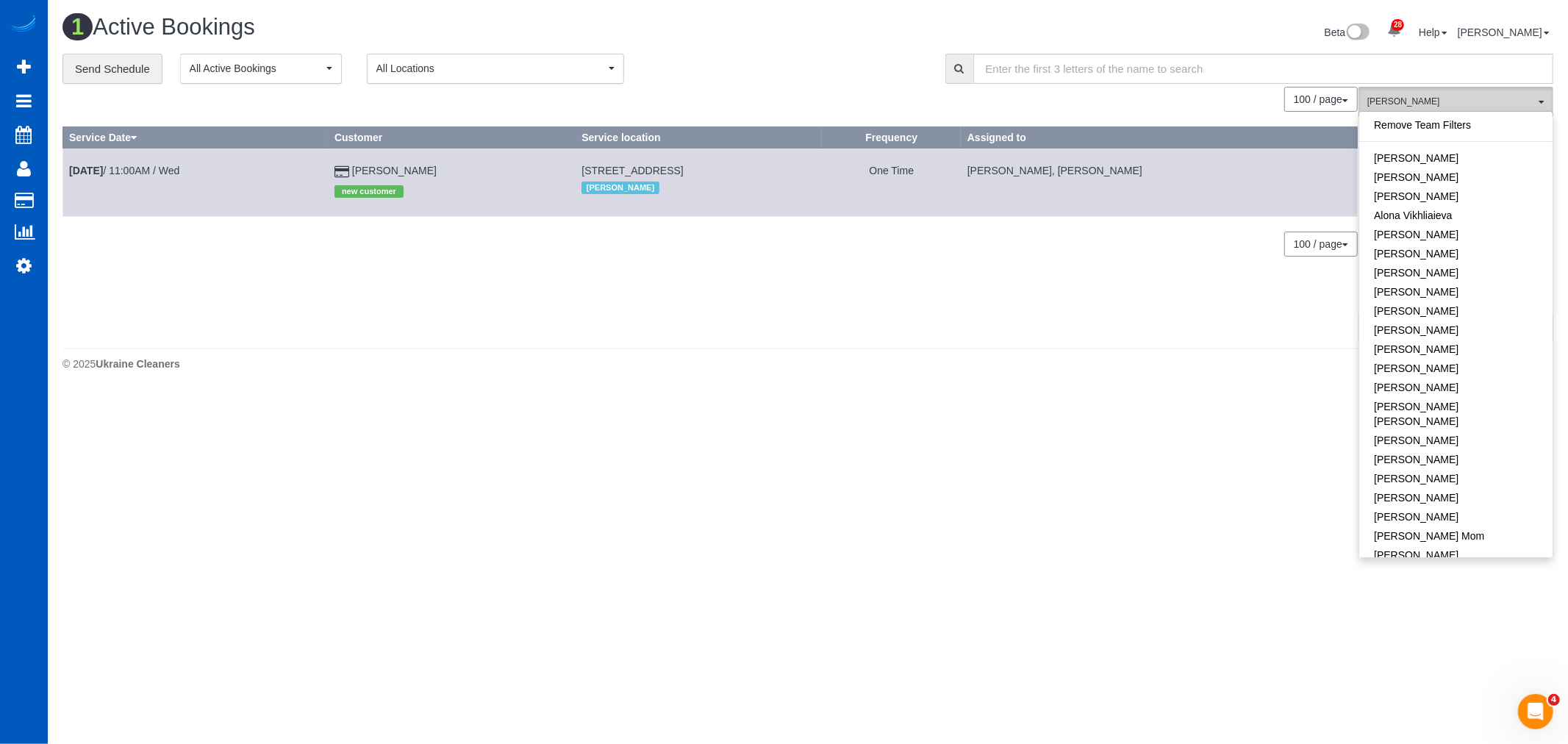
scroll to position [1026, 0]
click at [1417, 98] on span "[PERSON_NAME]" at bounding box center [1450, 102] width 168 height 12
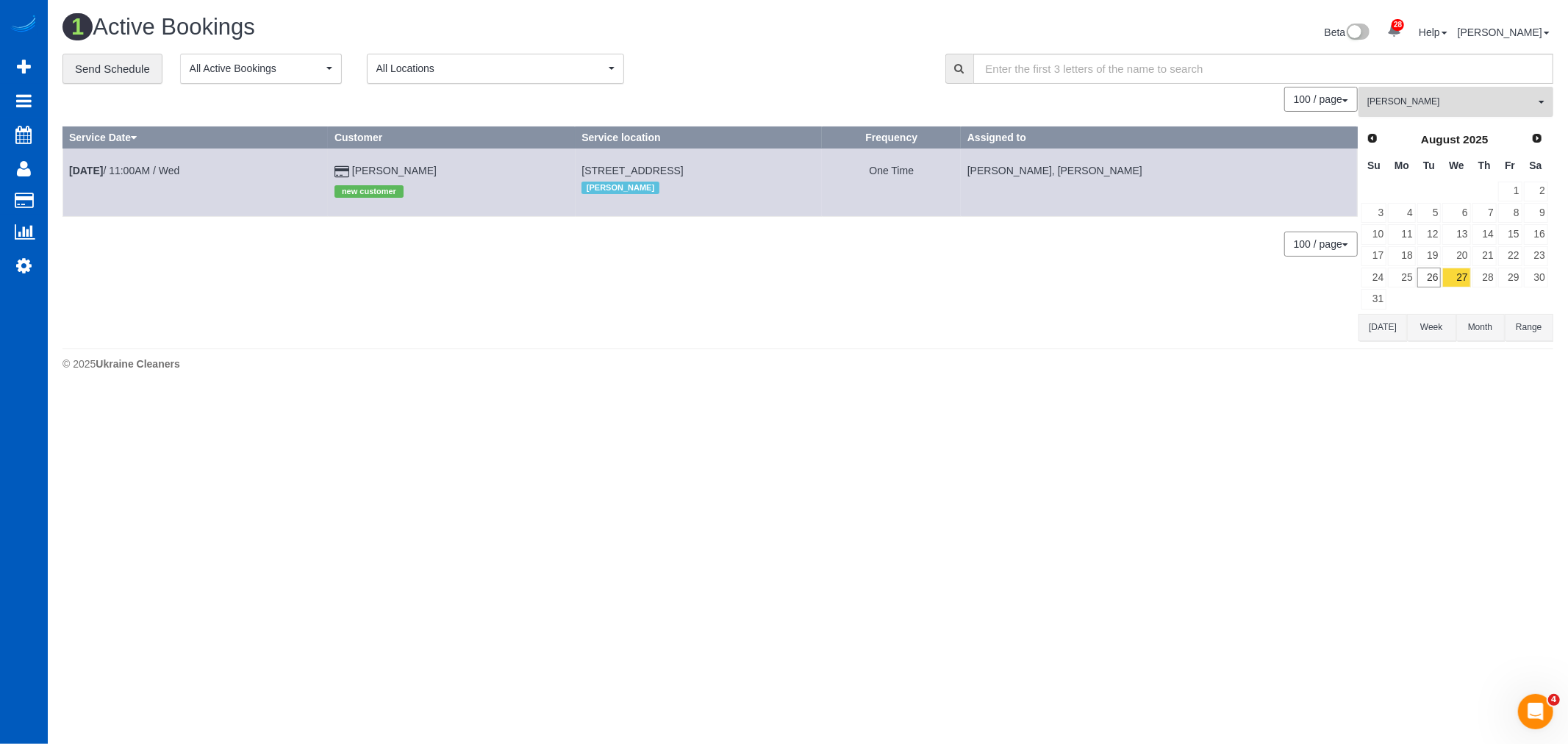
click at [1417, 98] on span "[PERSON_NAME]" at bounding box center [1450, 102] width 168 height 12
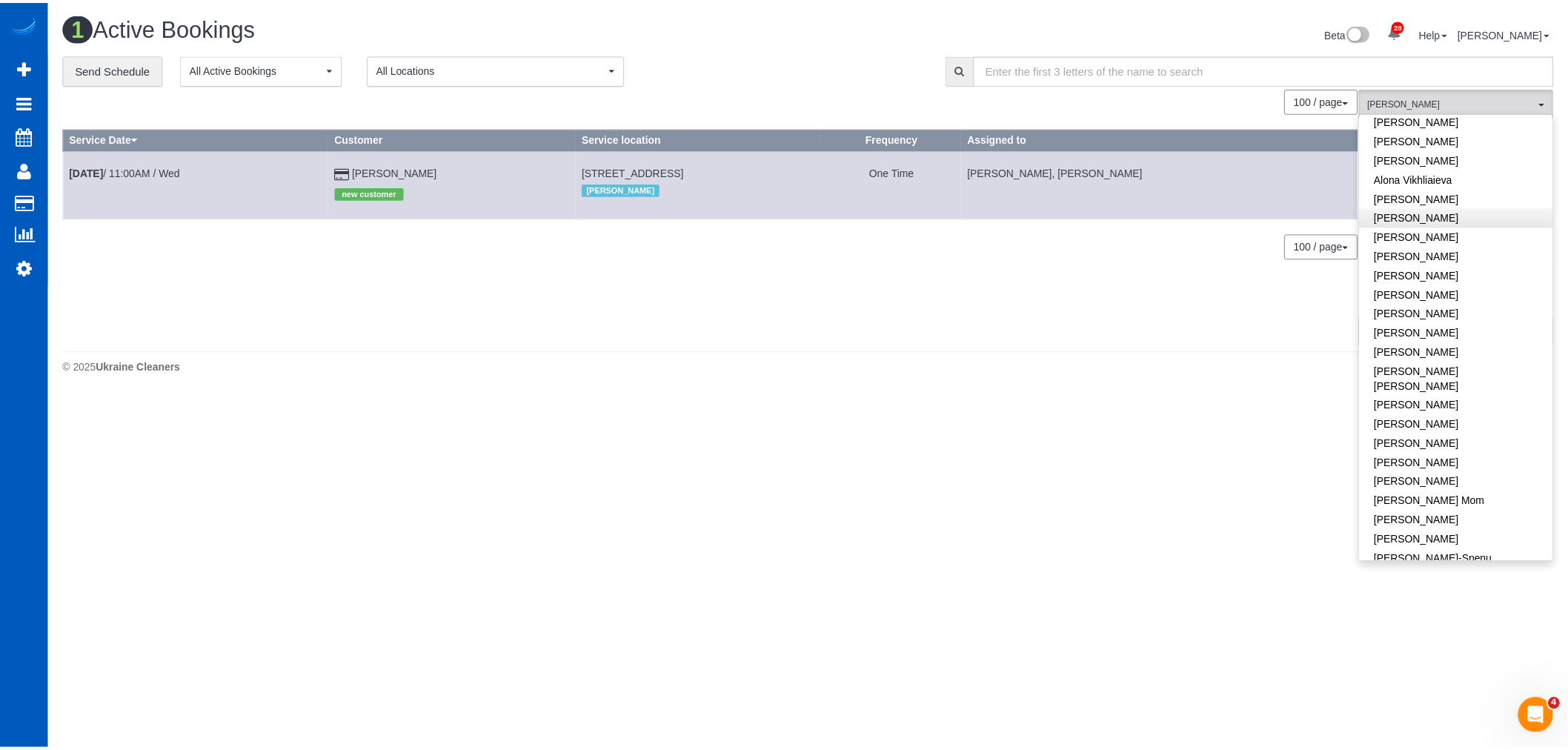
scroll to position [0, 0]
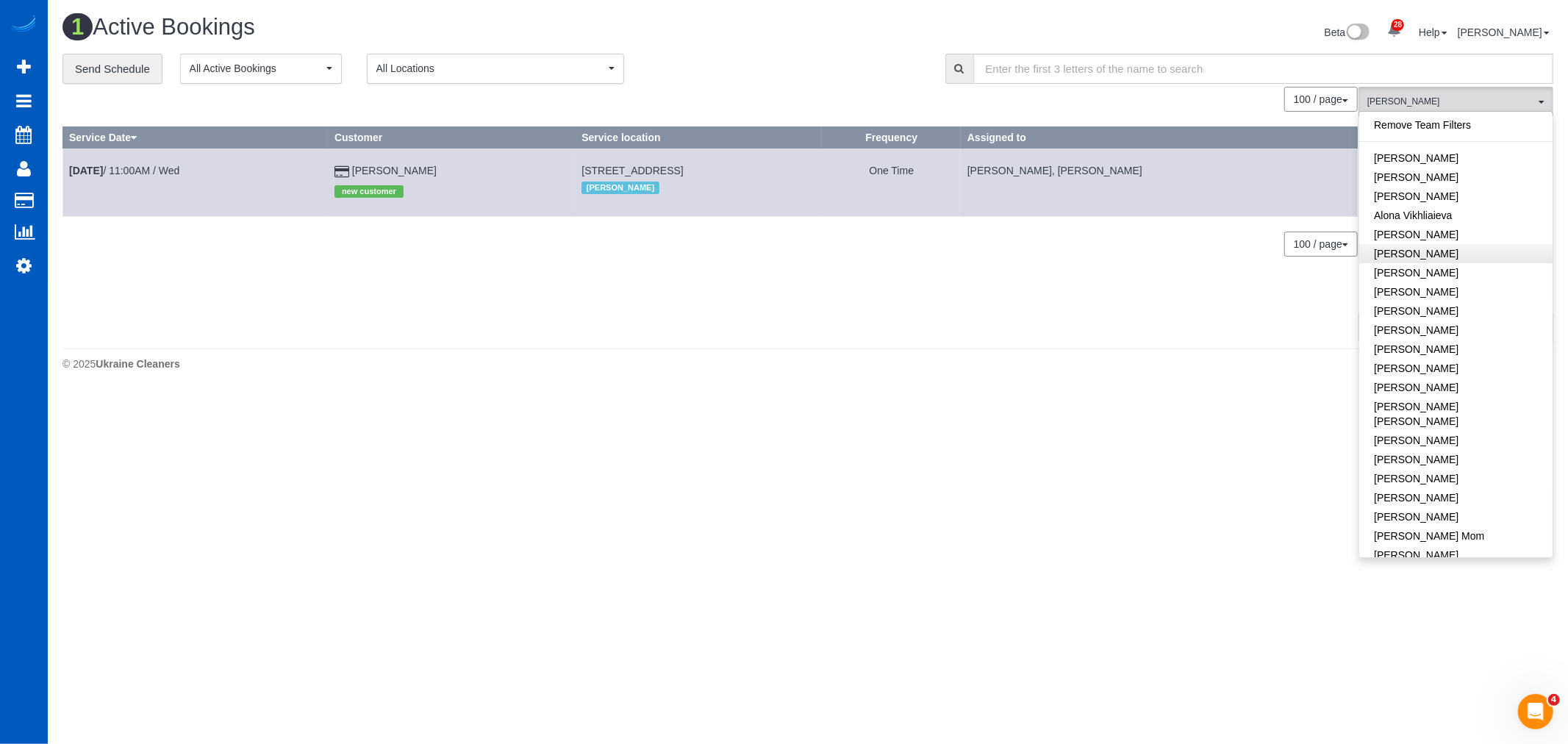
click at [1421, 124] on link "Remove Team Filters" at bounding box center [1456, 125] width 194 height 19
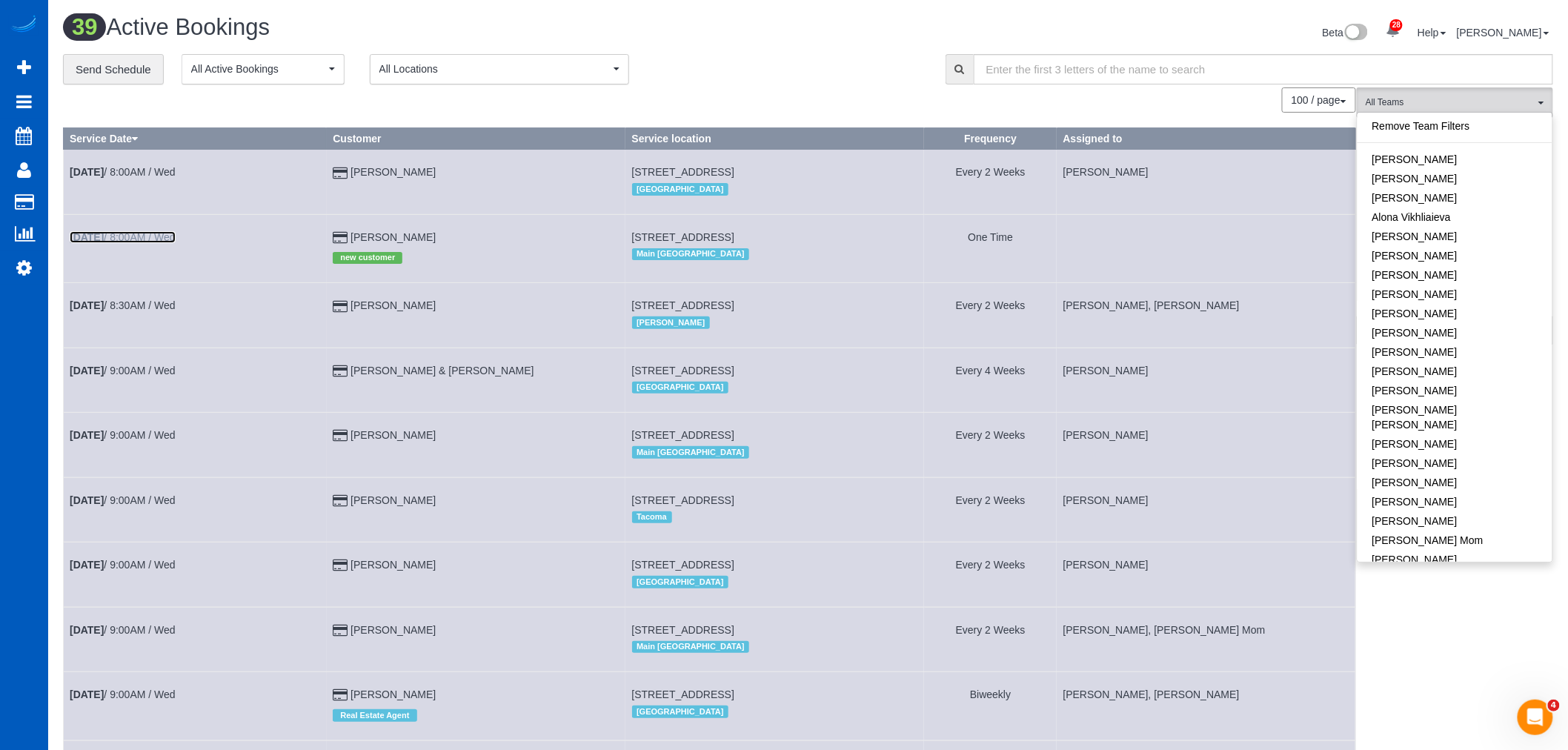
click at [129, 243] on link "[DATE] 8:00AM / Wed" at bounding box center [122, 236] width 106 height 11
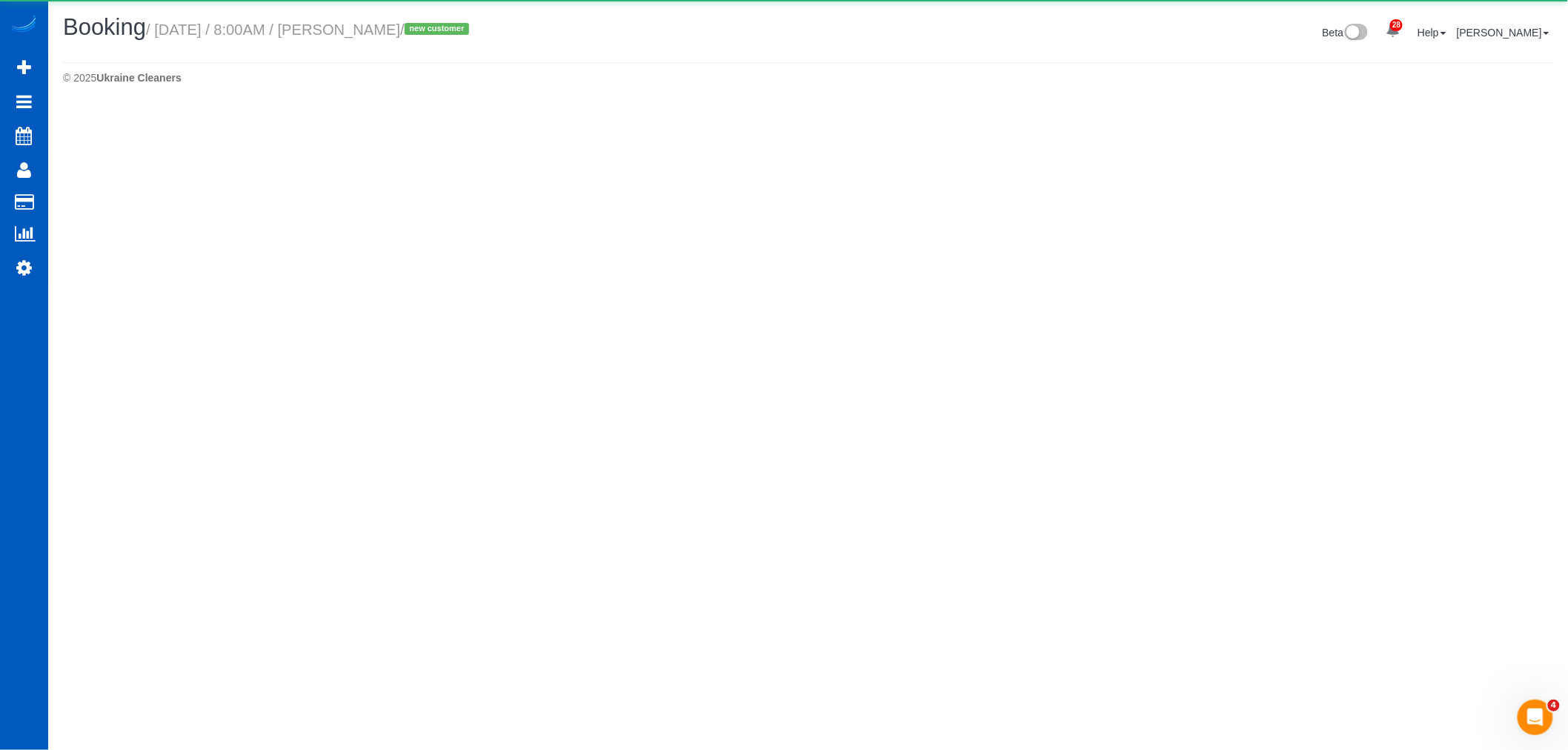
select select "WA"
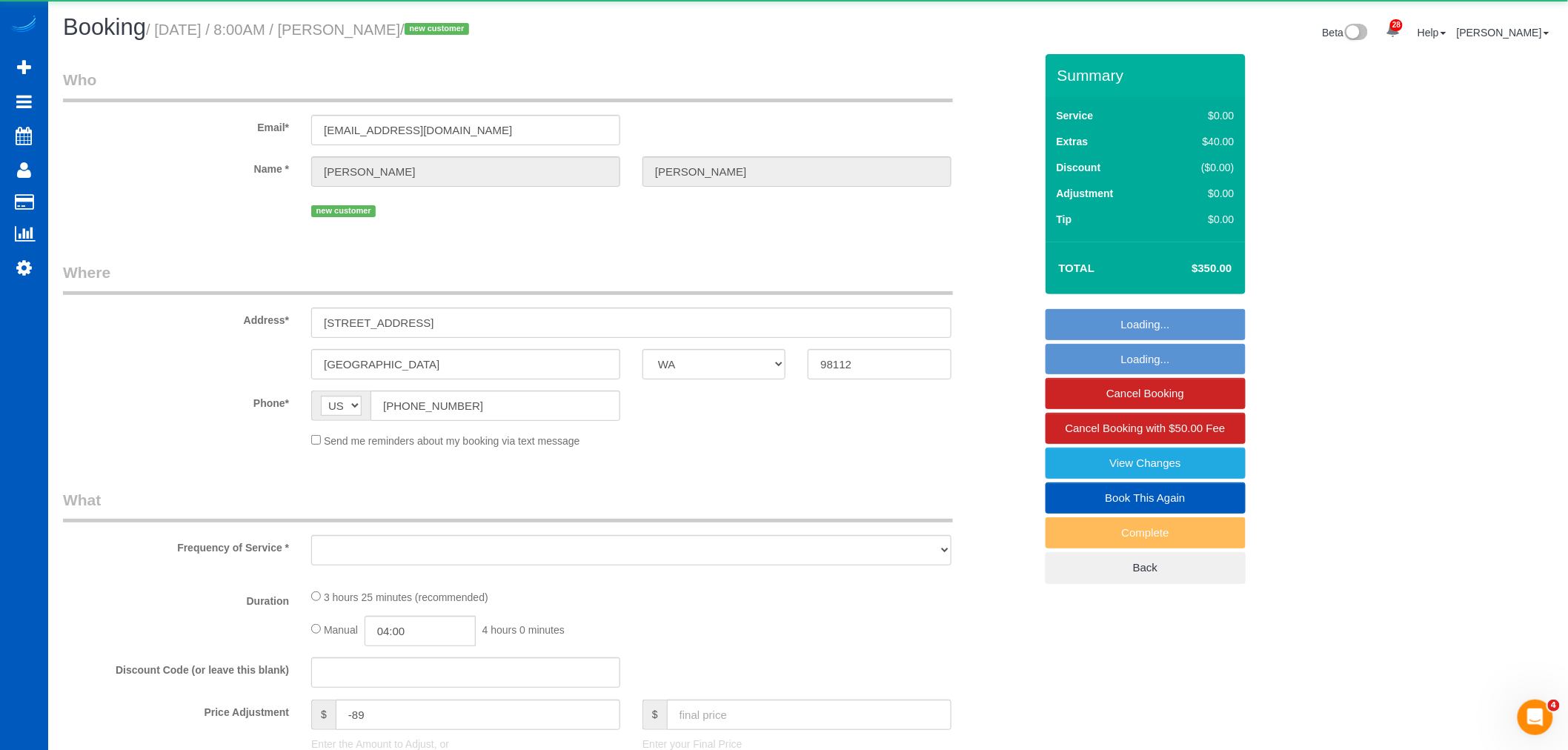
scroll to position [45, 0]
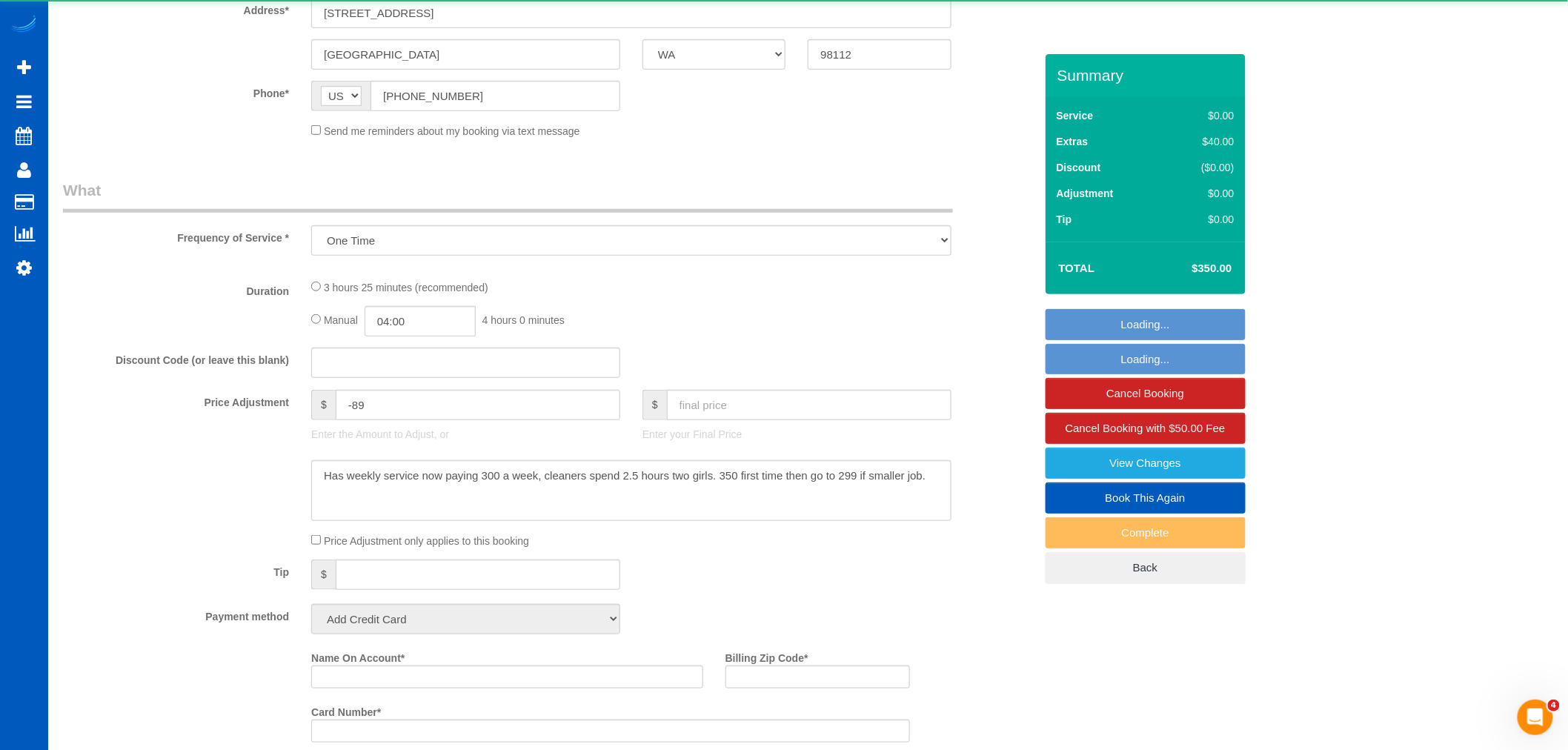
select select "object:86240"
select select "string:fspay-3a35f751-22be-476c-a4af-4f1b20a6d370"
select select "199"
select select "3501"
select select "4"
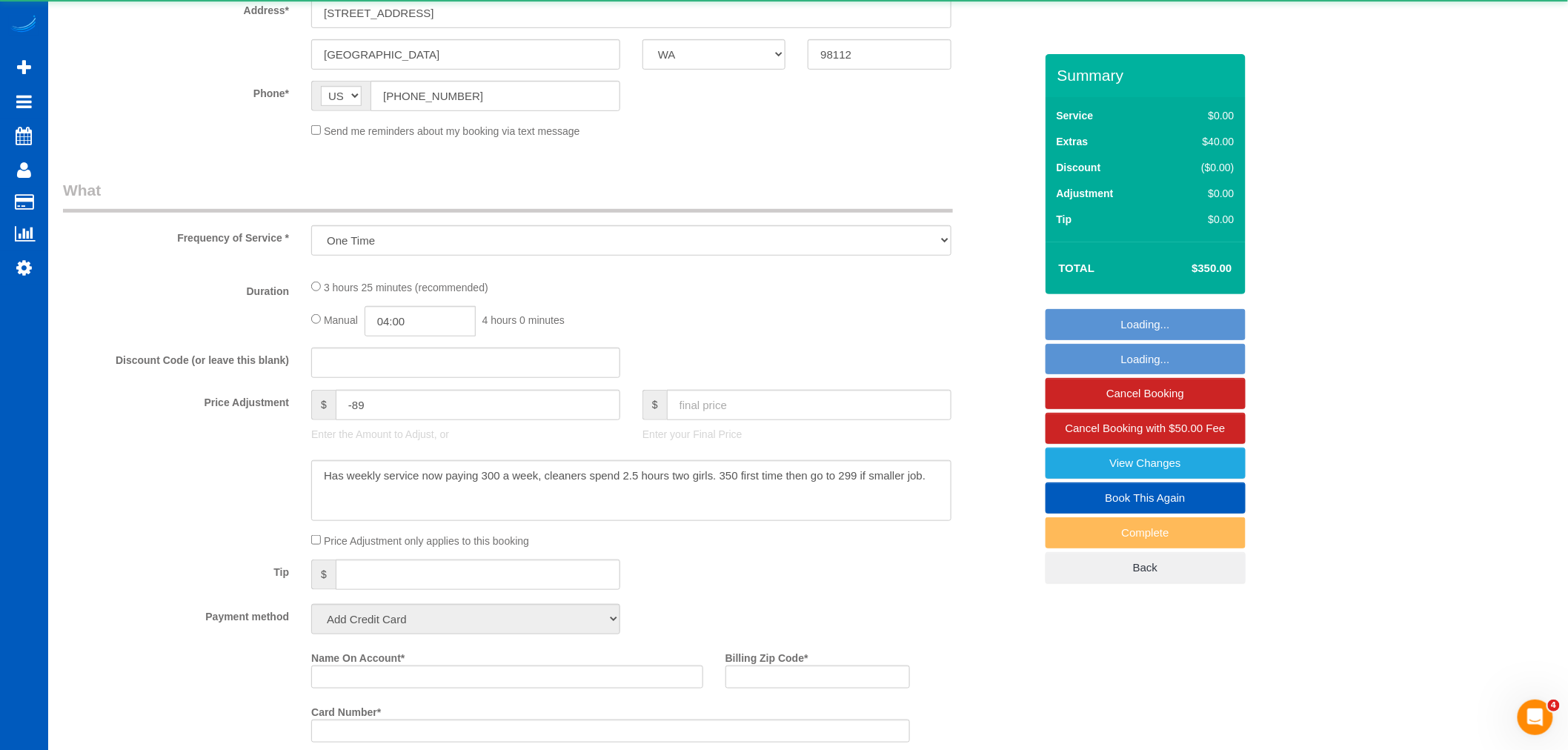
select select "4"
select select "spot353"
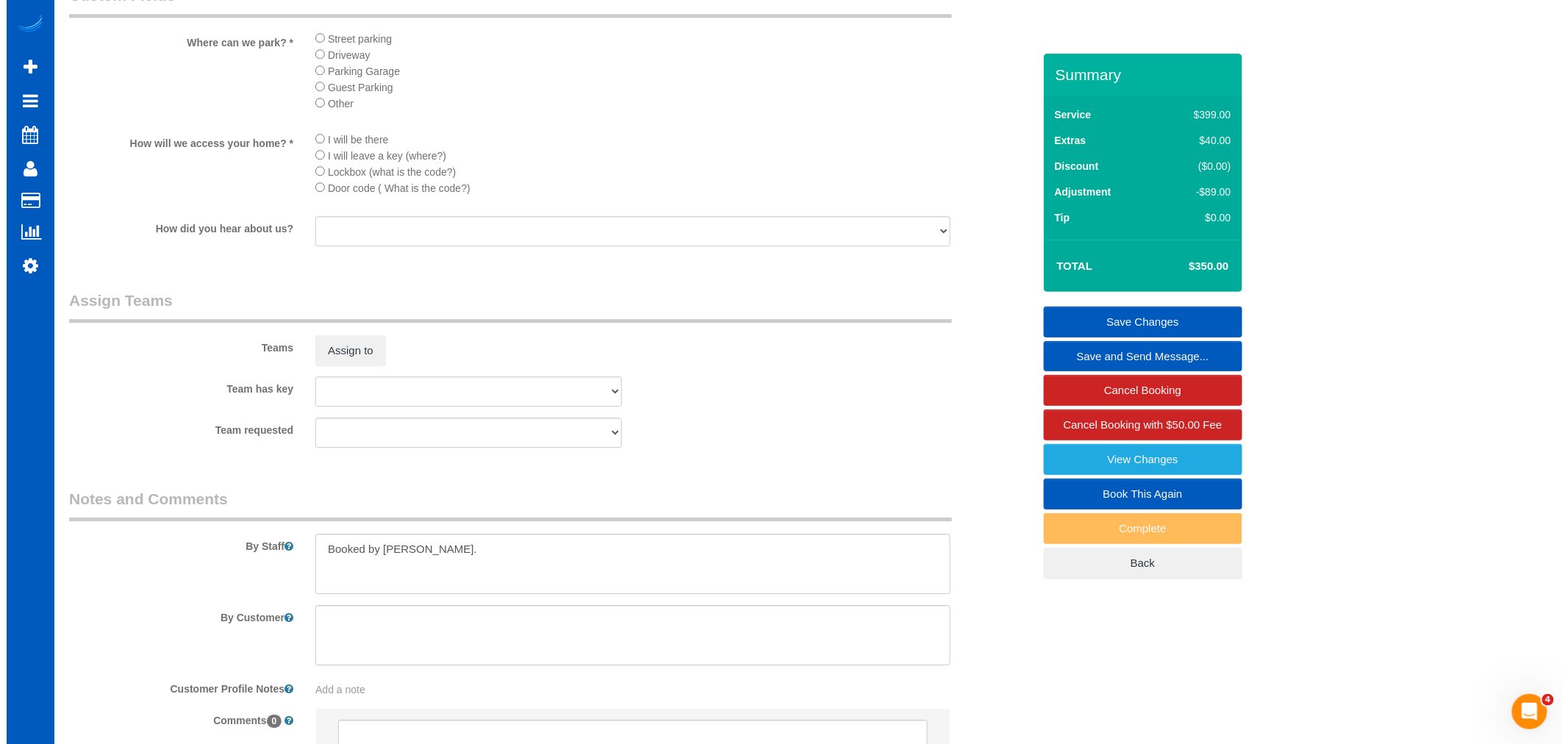
scroll to position [1825, 0]
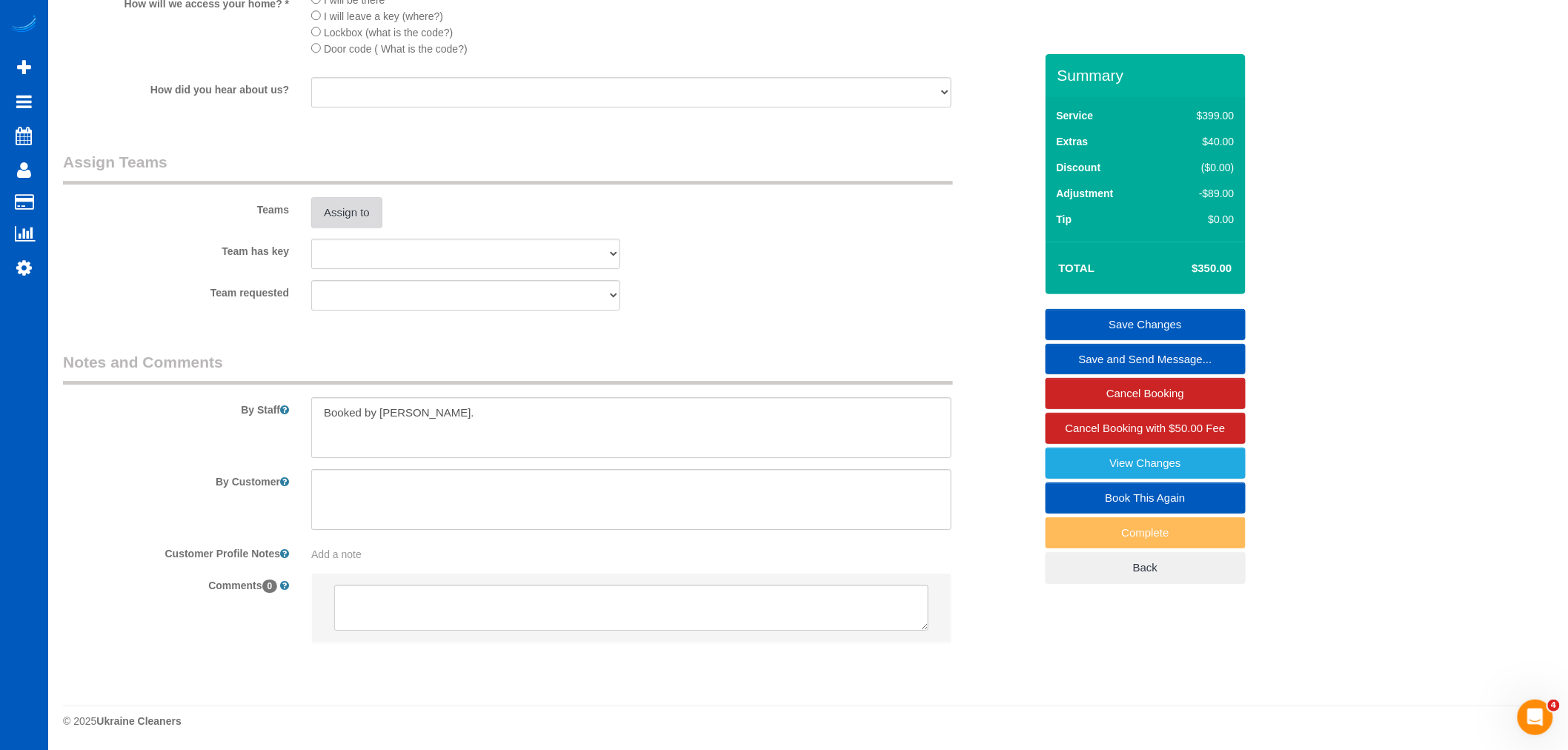
click at [363, 212] on button "Assign to" at bounding box center [347, 213] width 71 height 31
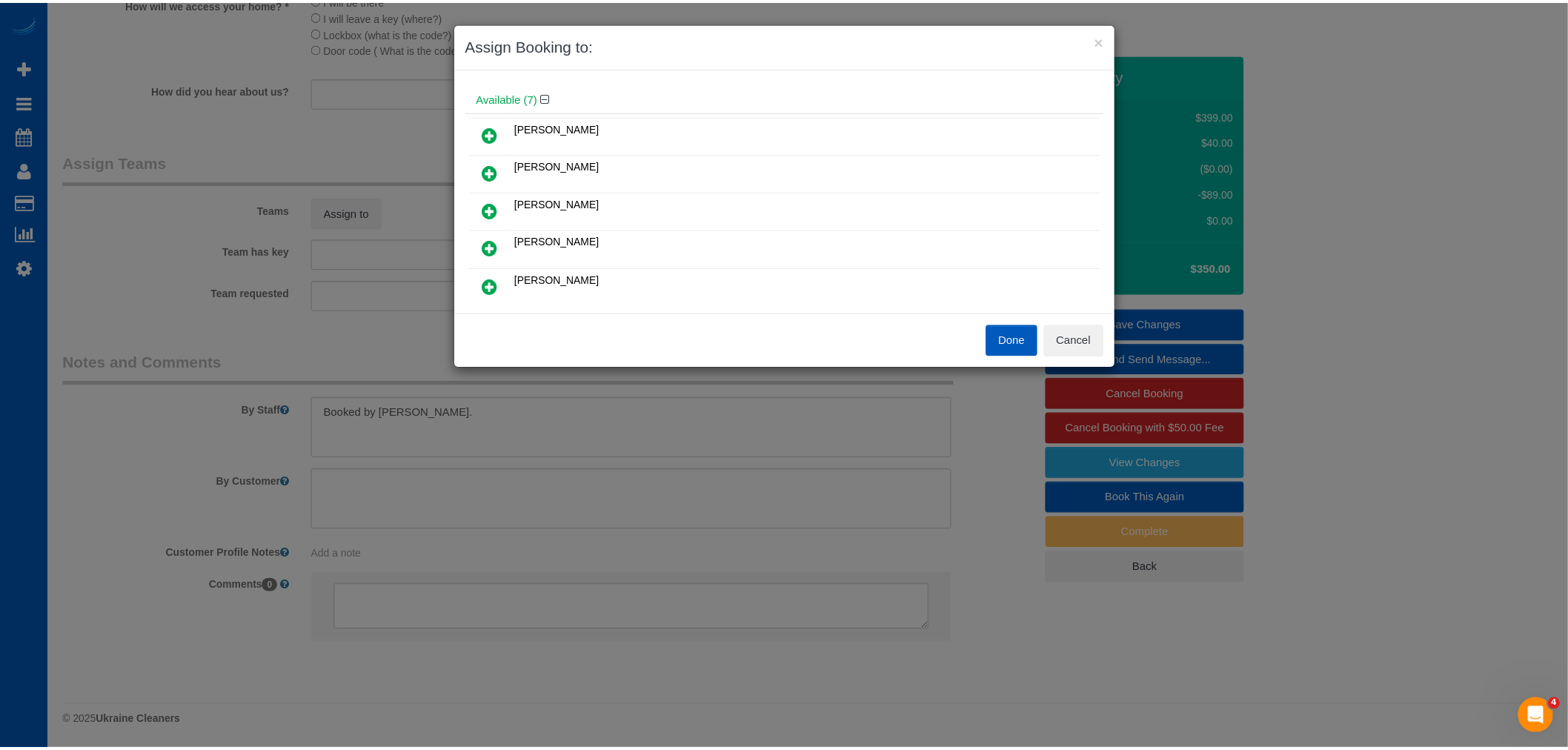
scroll to position [82, 0]
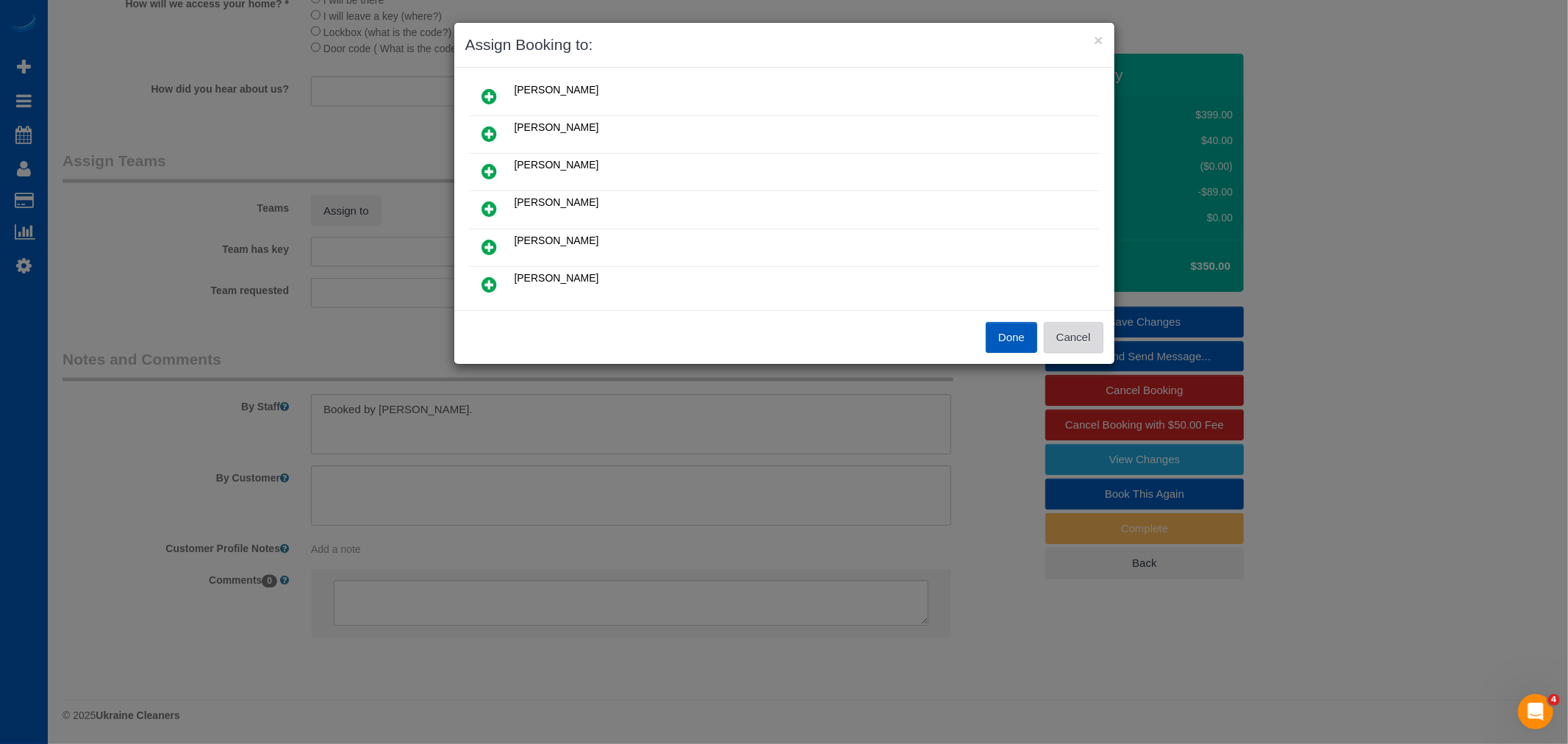
click at [1056, 326] on button "Cancel" at bounding box center [1073, 337] width 59 height 31
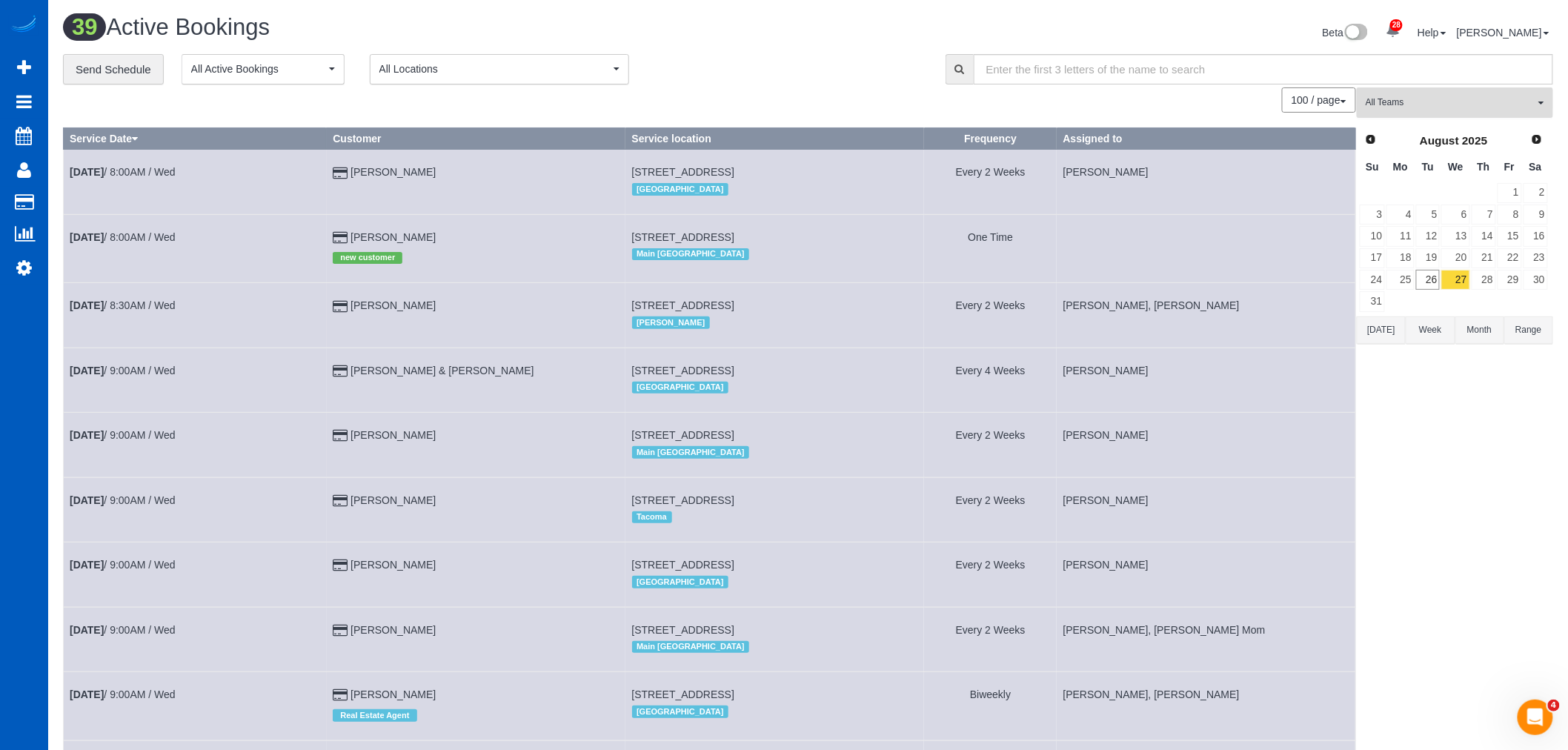
click at [1428, 109] on span "All Teams" at bounding box center [1450, 103] width 169 height 12
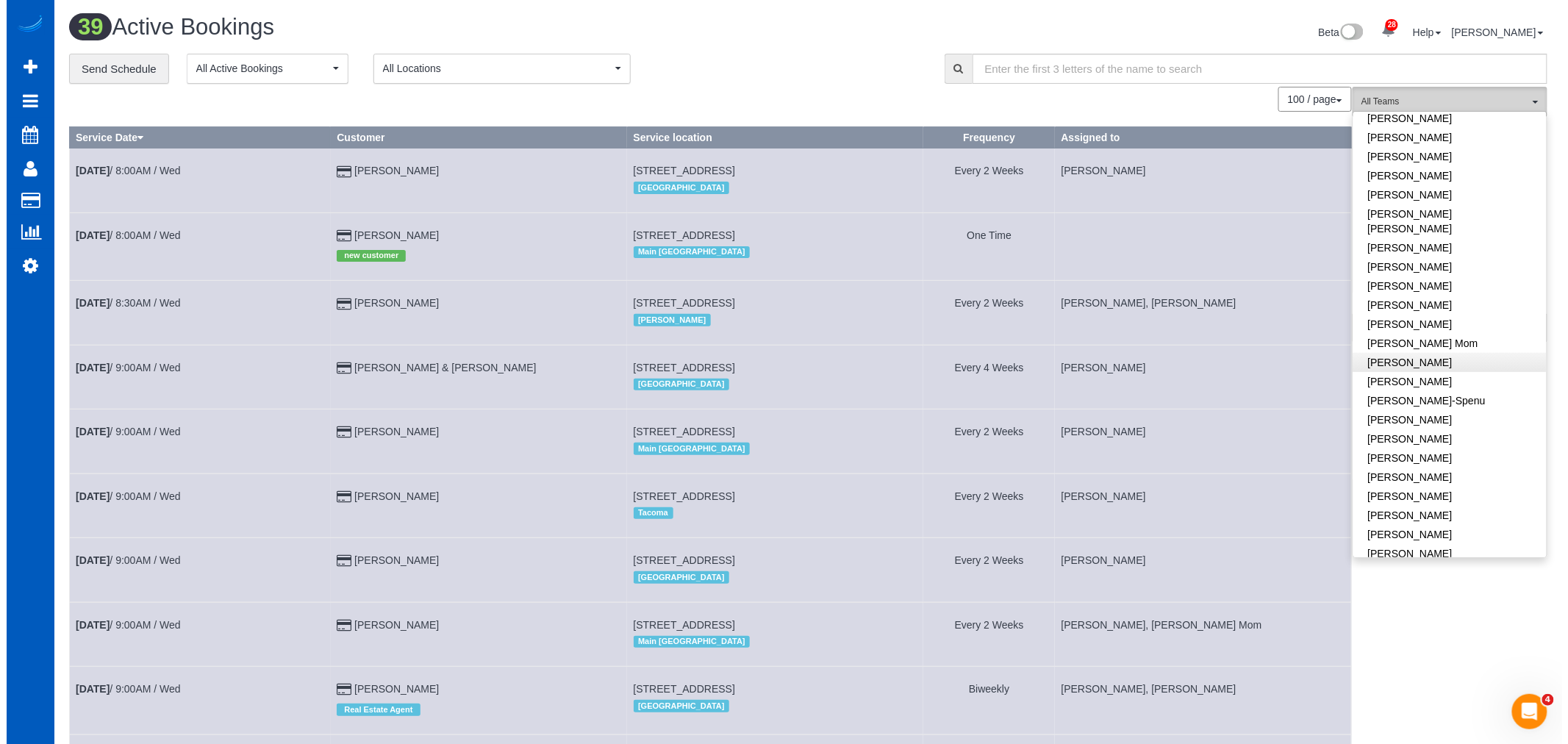
scroll to position [244, 0]
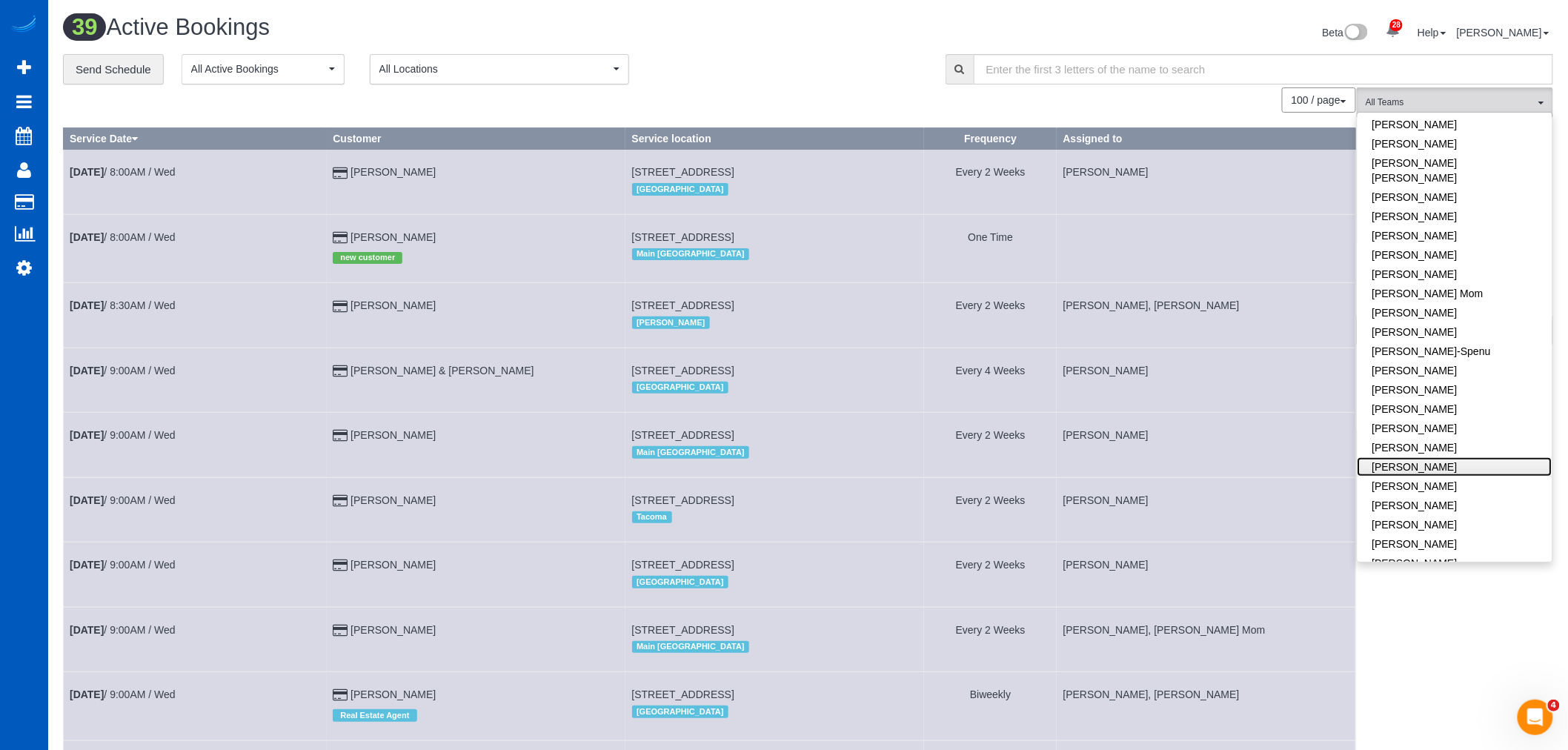
drag, startPoint x: 1451, startPoint y: 433, endPoint x: 1462, endPoint y: 448, distance: 18.6
click at [1462, 458] on link "[PERSON_NAME]" at bounding box center [1455, 467] width 195 height 19
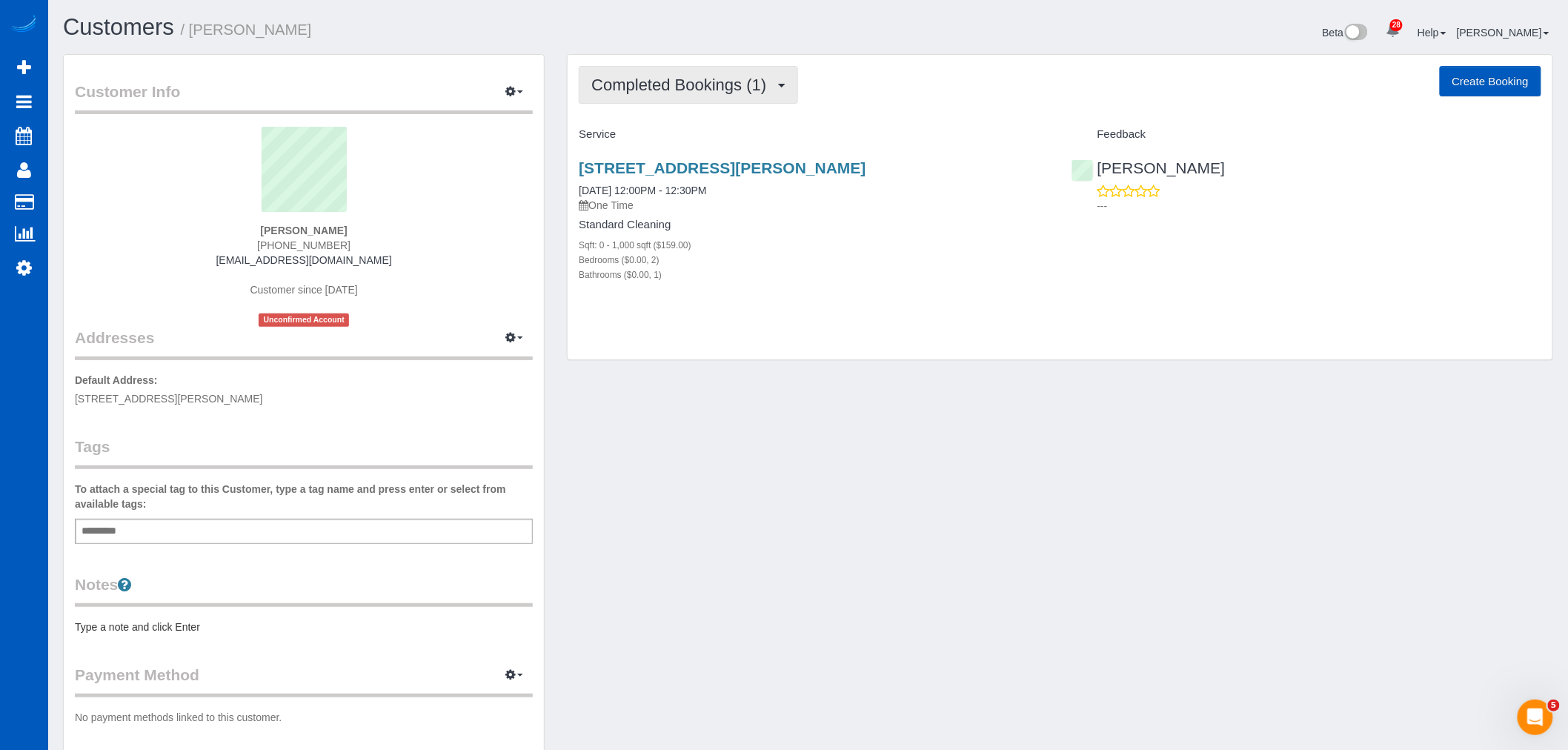
click at [704, 71] on button "Completed Bookings (1)" at bounding box center [688, 84] width 220 height 38
click at [693, 137] on link "Upcoming Bookings (12)" at bounding box center [657, 139] width 156 height 19
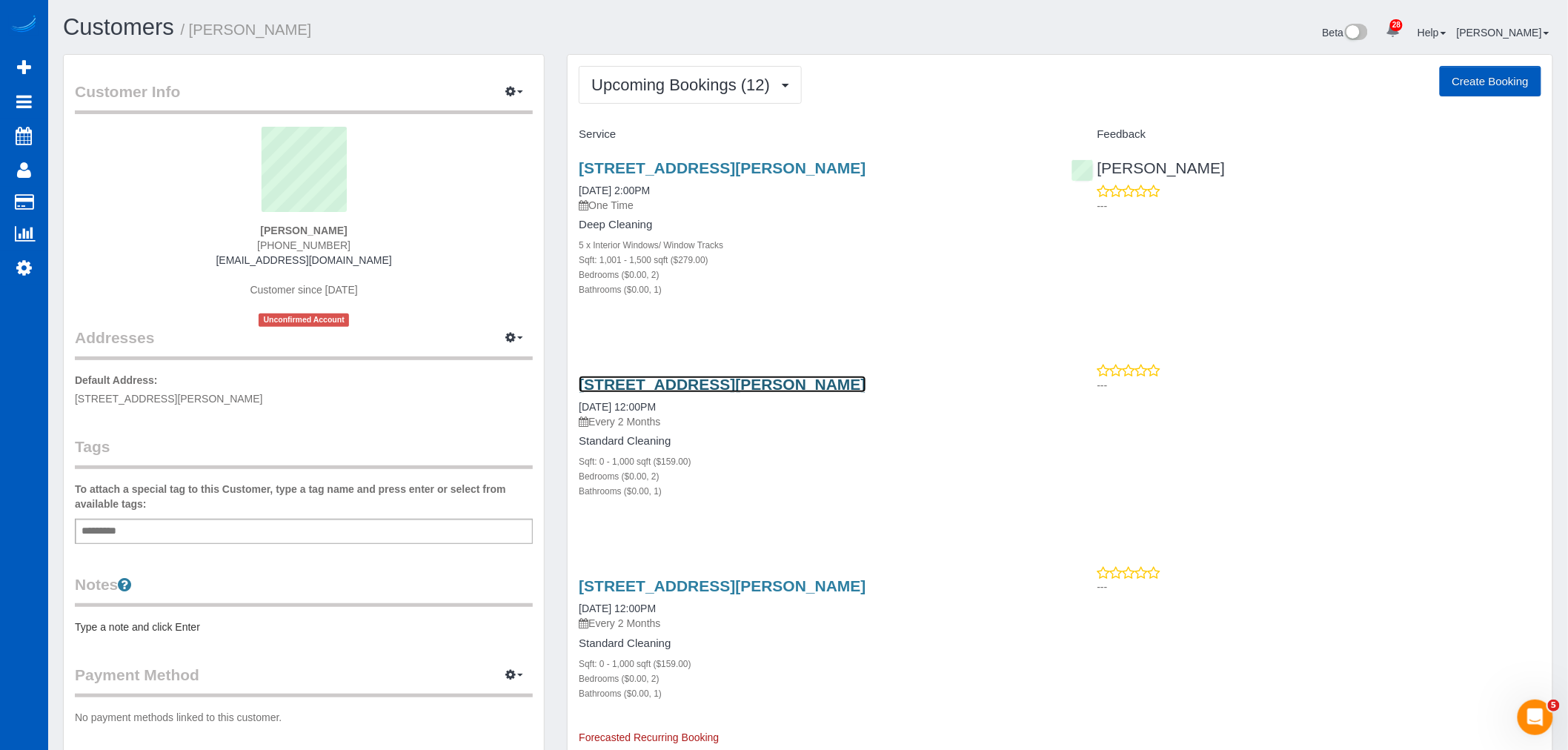
click at [689, 390] on link "[STREET_ADDRESS][PERSON_NAME]" at bounding box center [722, 384] width 287 height 17
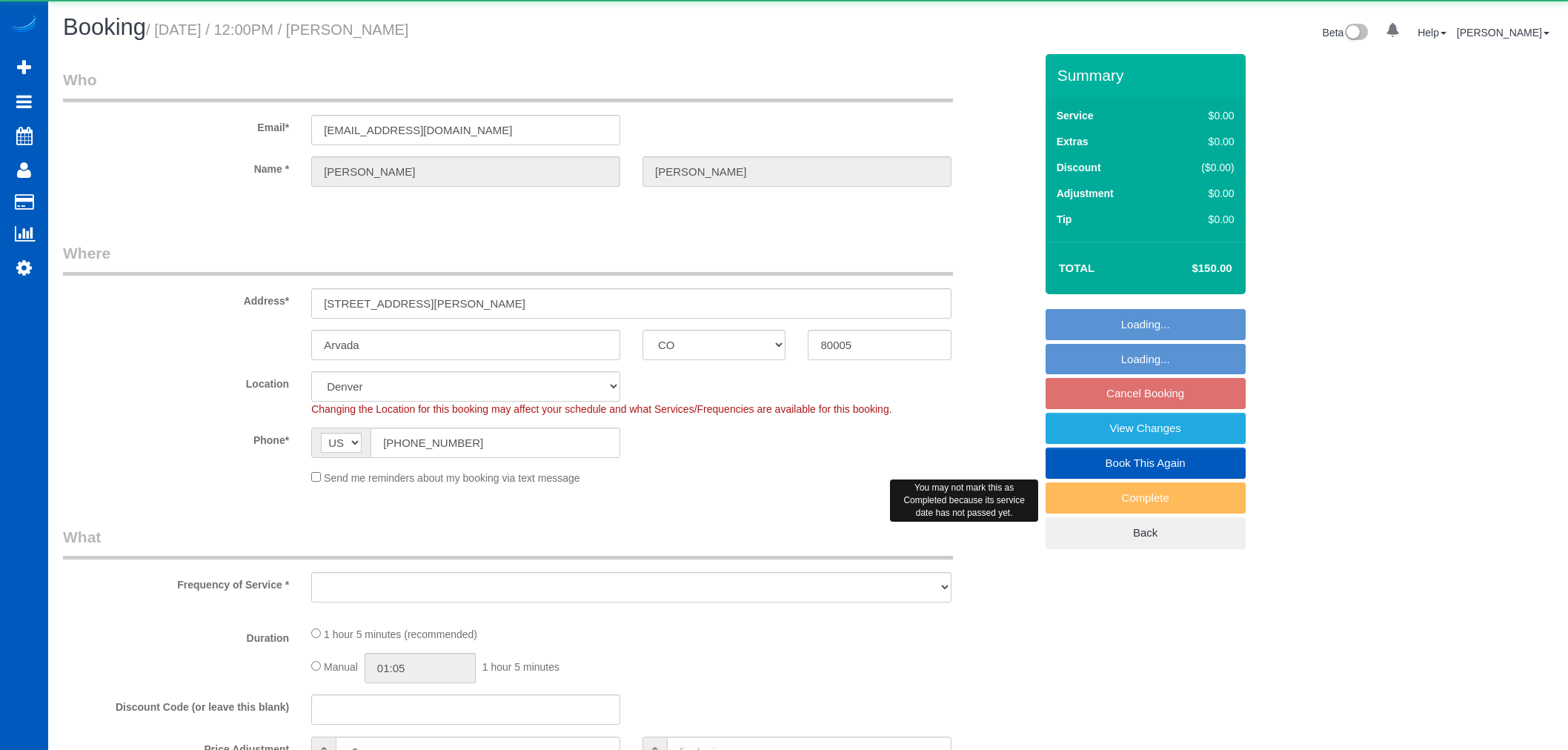
select select "CO"
select select "object:1086"
select select "199"
select select "2"
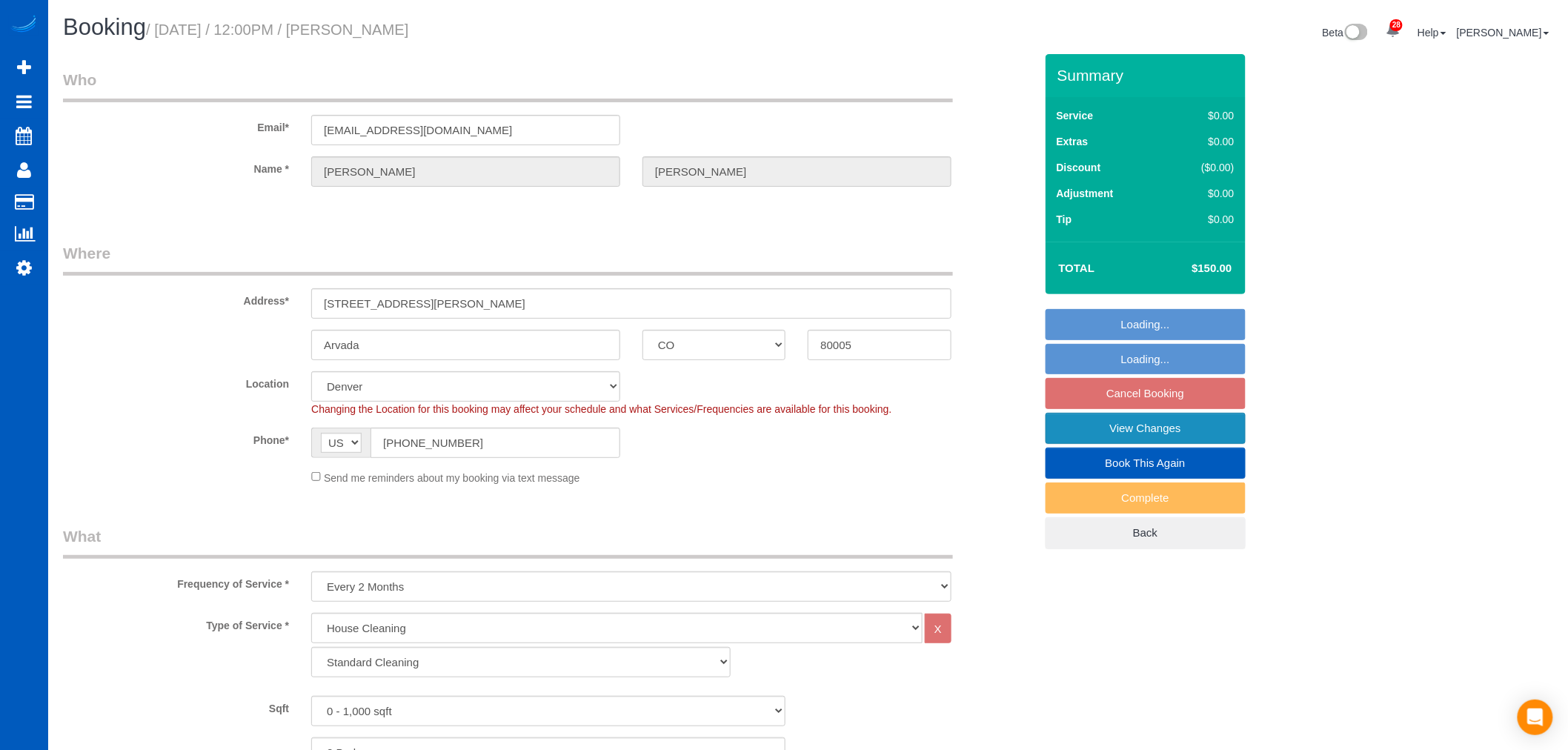
click at [1152, 435] on link "View Changes" at bounding box center [1145, 428] width 200 height 31
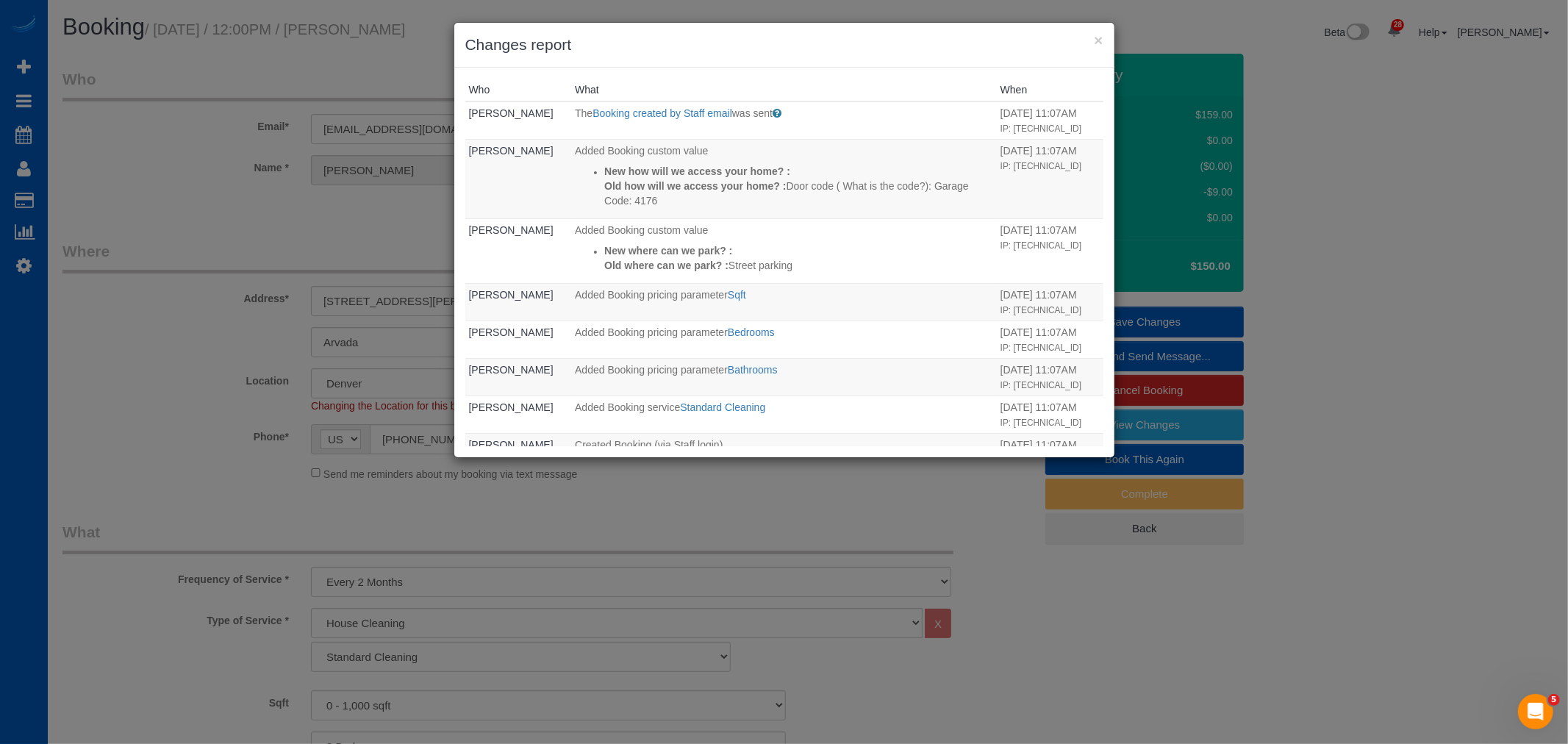
drag, startPoint x: 1086, startPoint y: 46, endPoint x: 1104, endPoint y: 40, distance: 19.0
click at [1104, 40] on div "× Changes report" at bounding box center [784, 45] width 660 height 45
click at [1100, 40] on button "×" at bounding box center [1098, 40] width 9 height 15
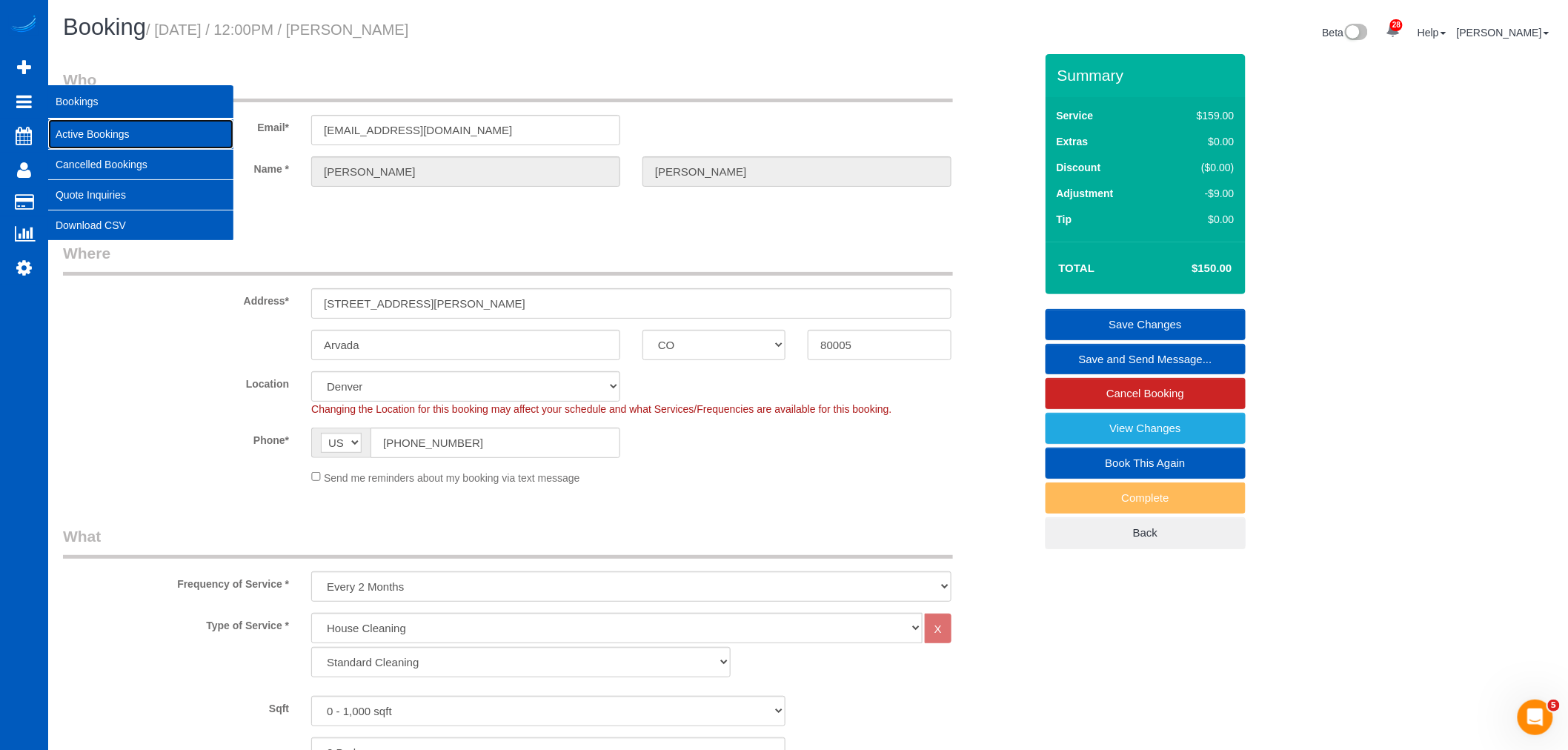
click at [123, 141] on link "Active Bookings" at bounding box center [141, 134] width 185 height 30
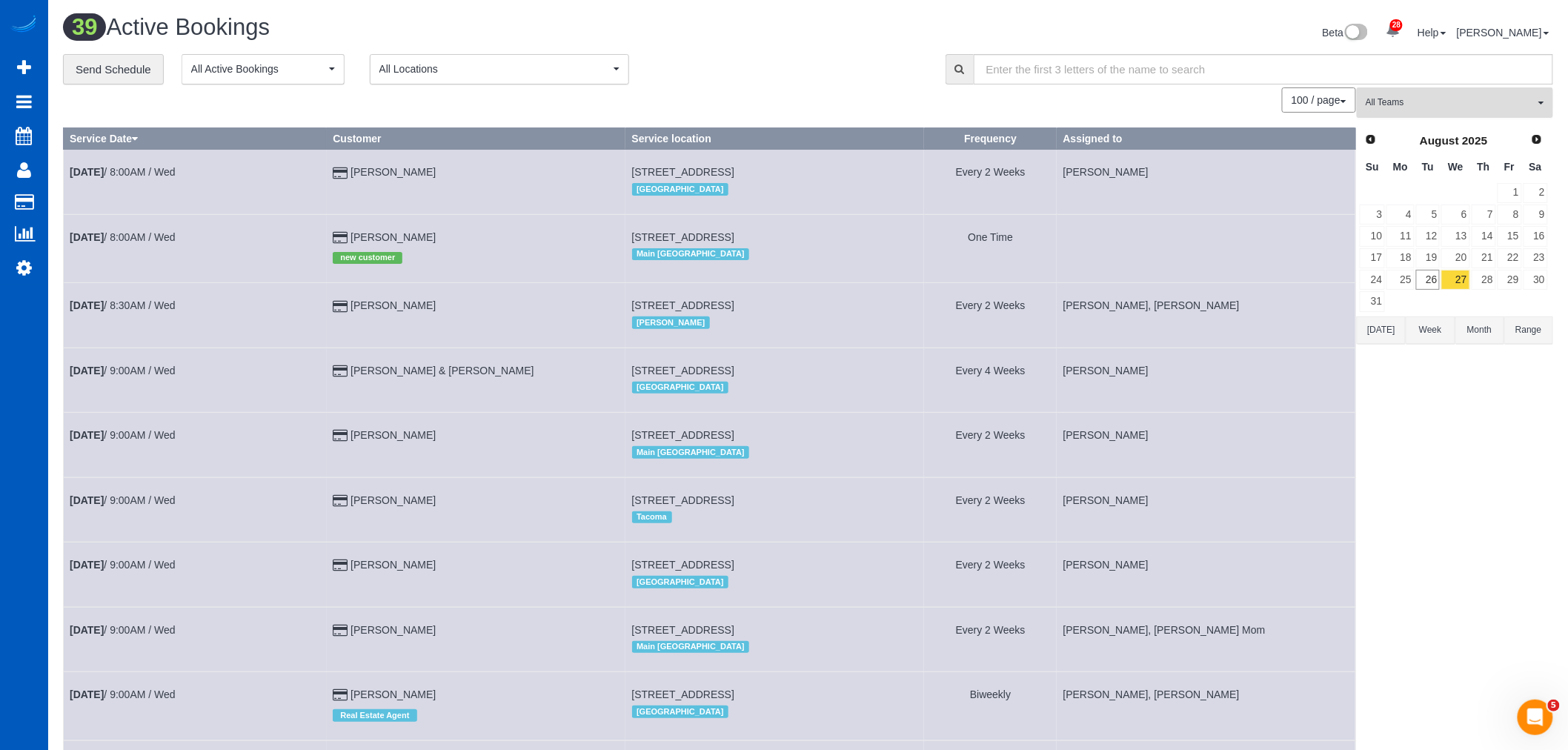
click at [1410, 96] on button "All Teams" at bounding box center [1455, 103] width 197 height 31
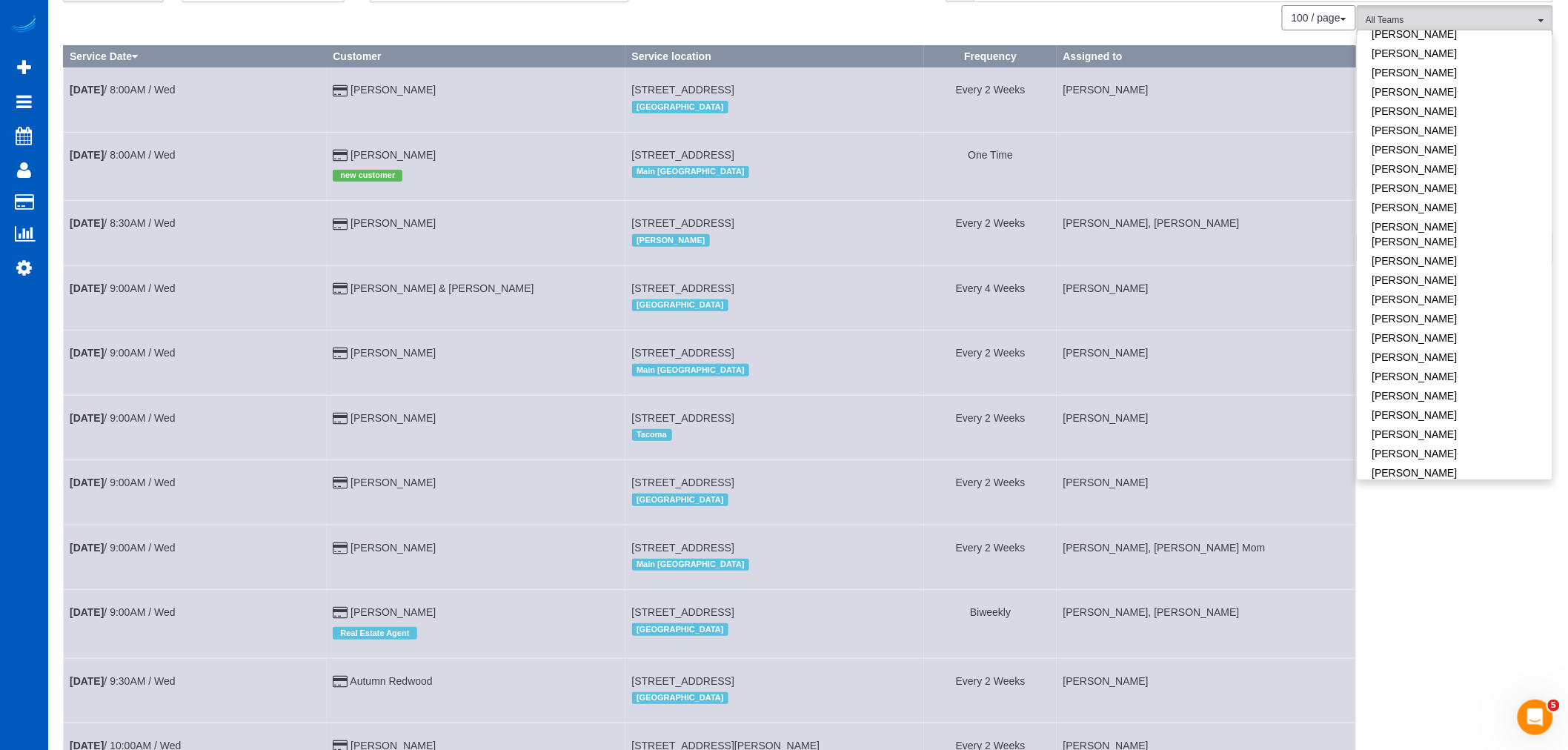
scroll to position [623, 0]
click at [1433, 283] on link "[PERSON_NAME]" at bounding box center [1455, 292] width 195 height 19
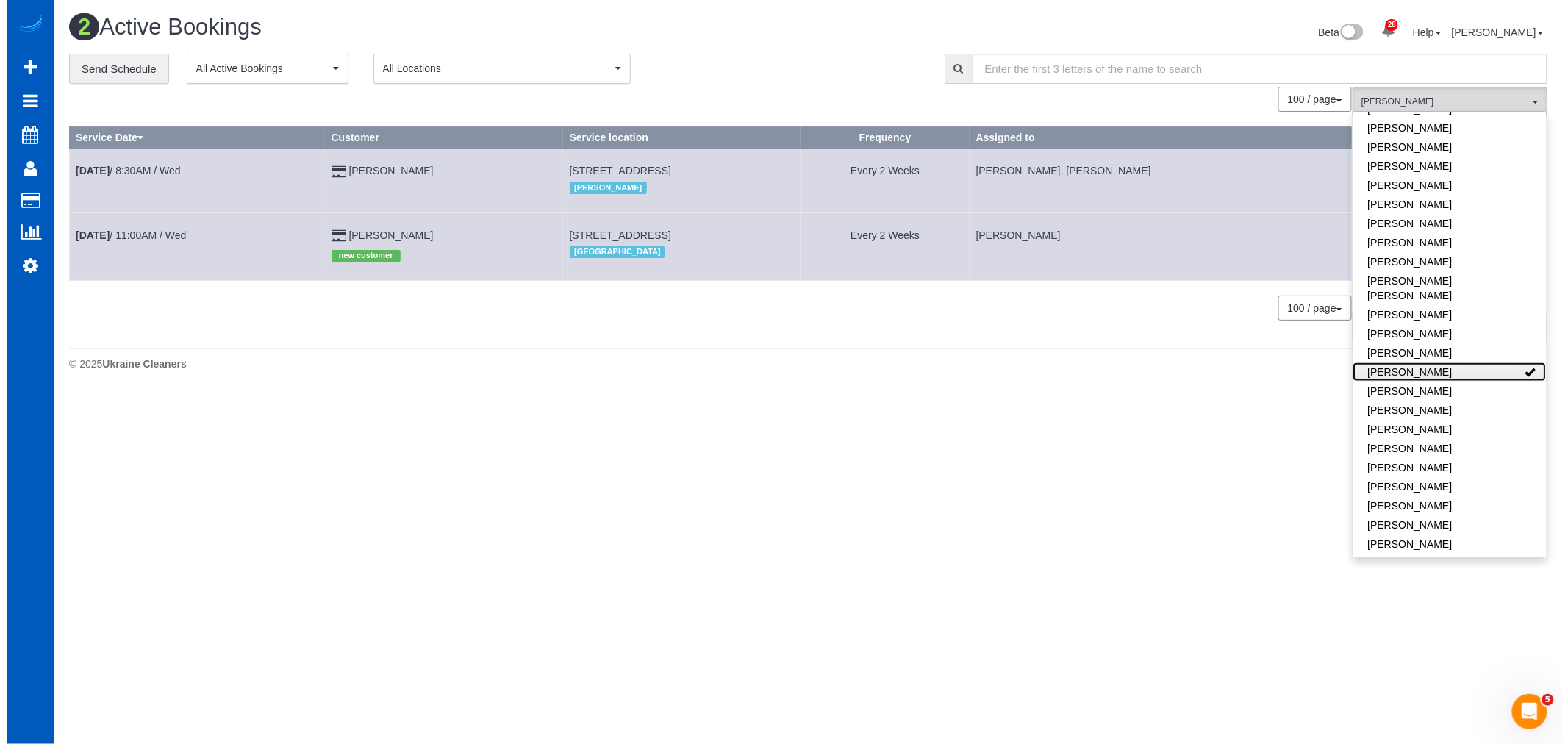
scroll to position [0, 0]
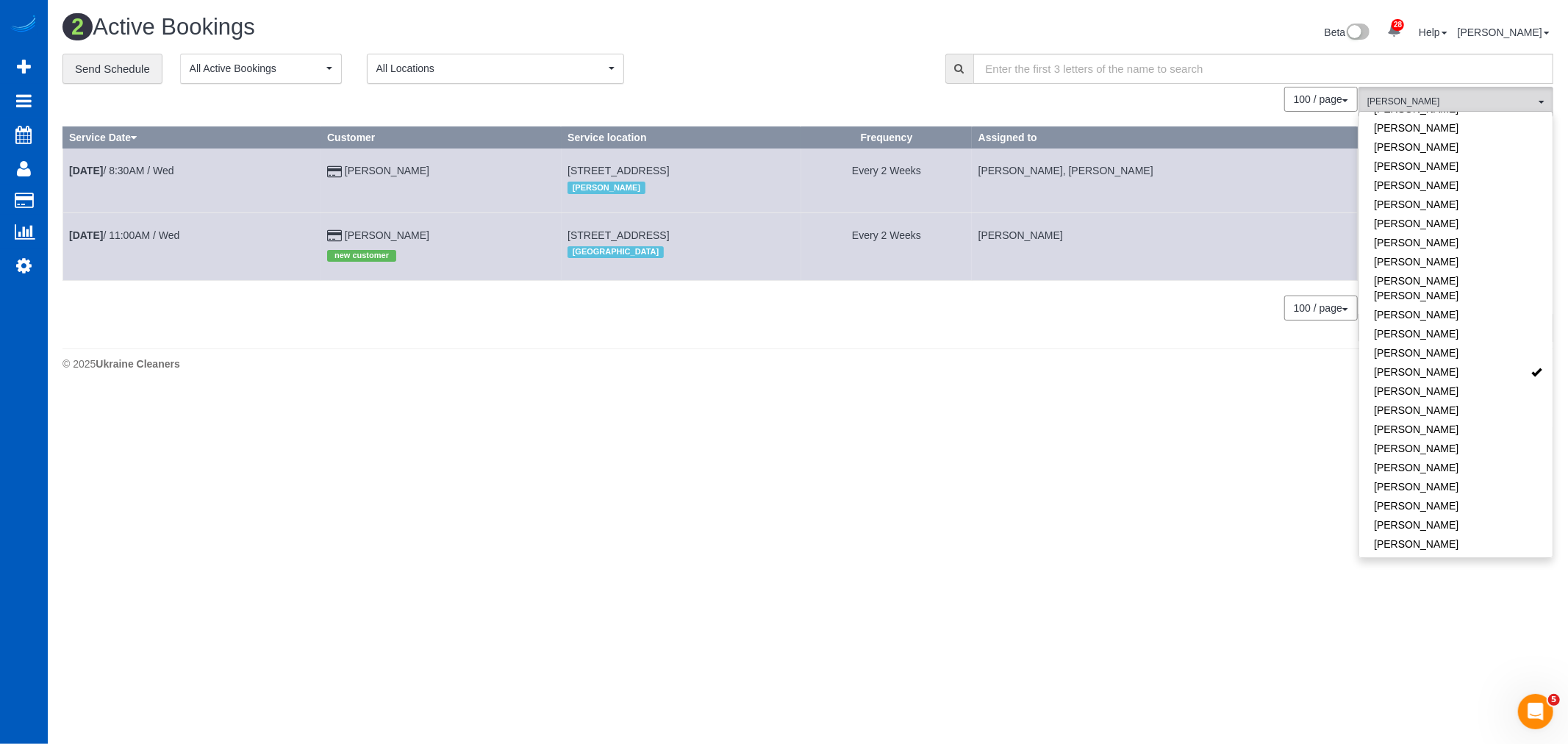
click at [538, 478] on body "28 Beta Your Notifications You have 0 alerts × You have 3 to charge for 08/23/2…" at bounding box center [784, 372] width 1568 height 744
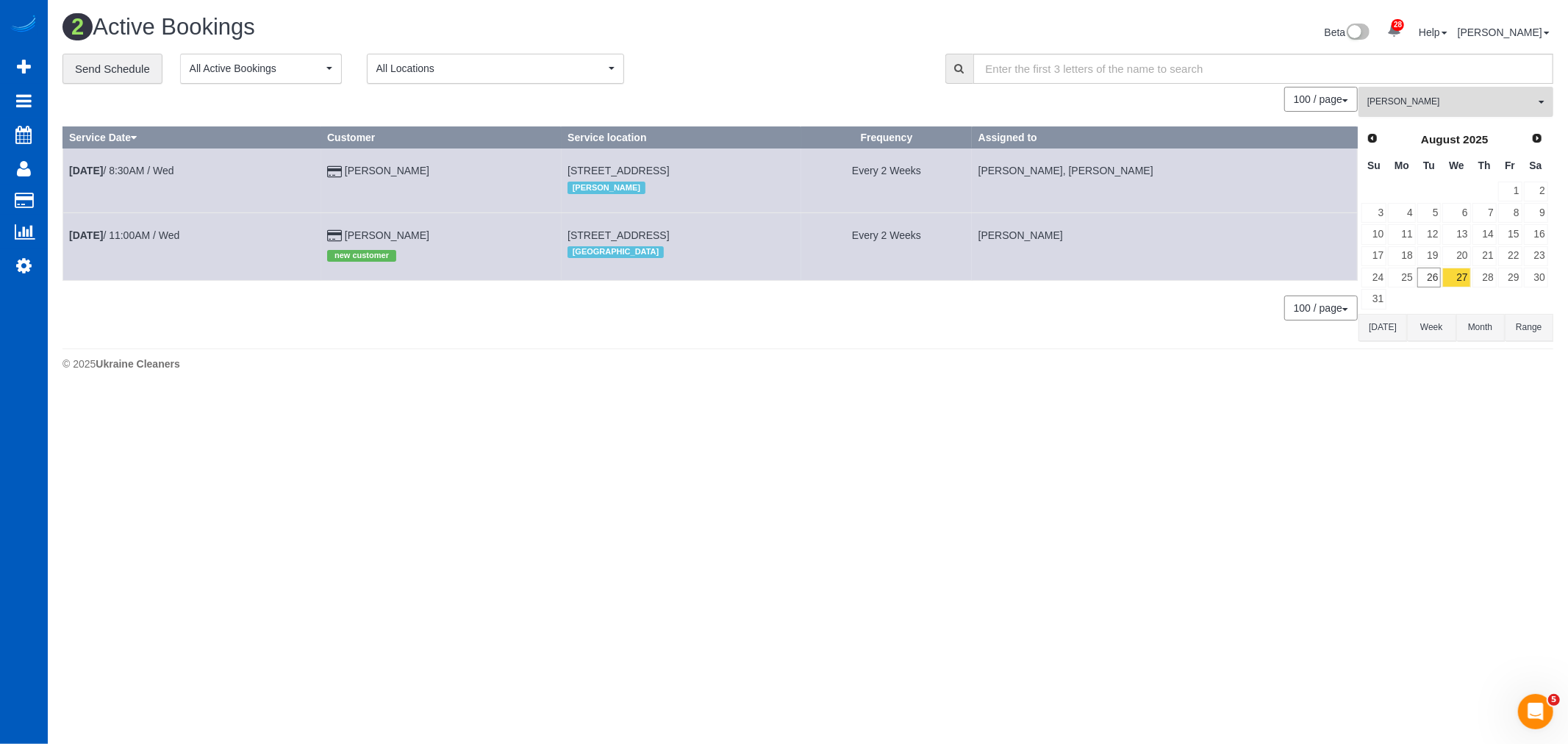
click at [1387, 114] on button "Nataliia Moskalenko All Teams" at bounding box center [1456, 102] width 195 height 30
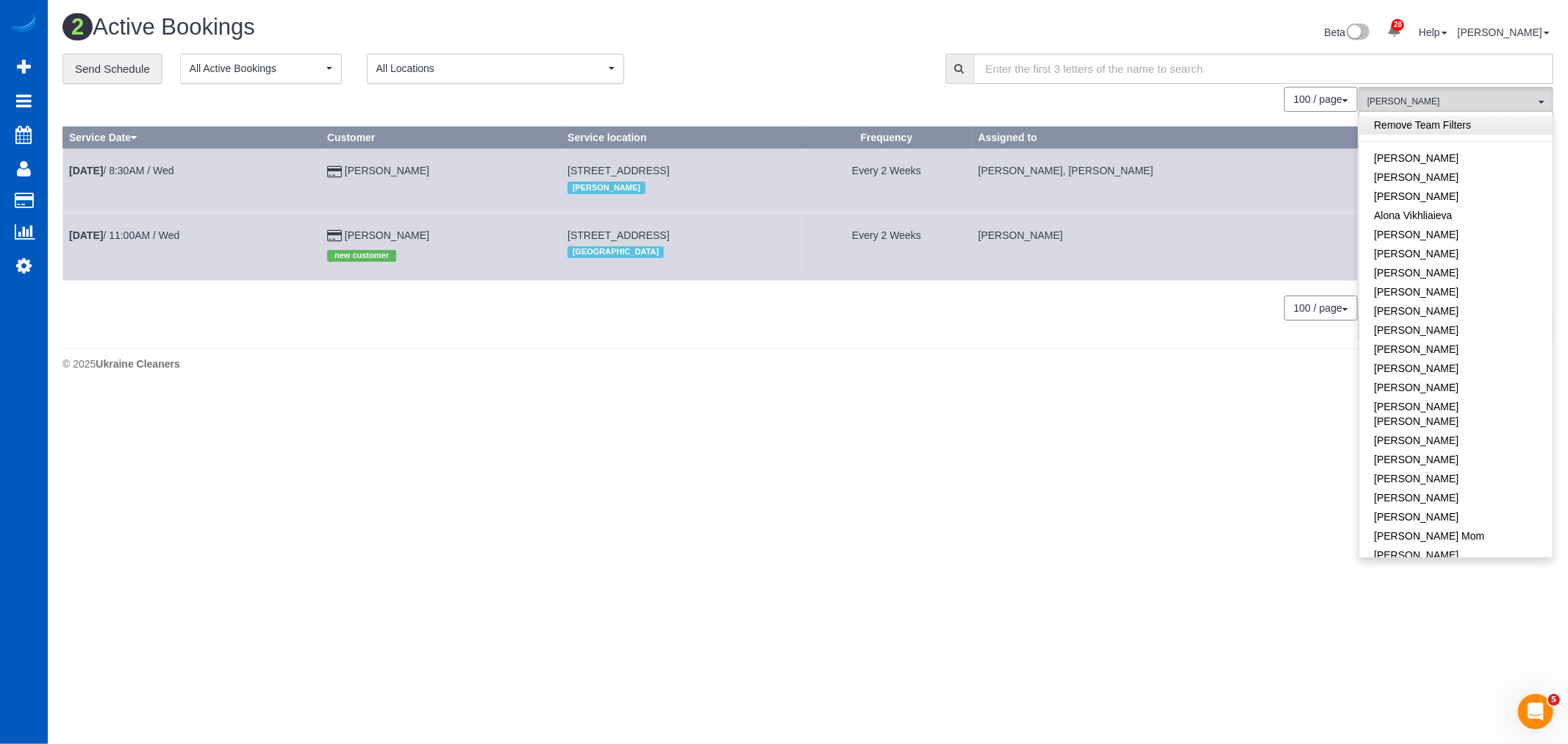
click at [1423, 131] on link "Remove Team Filters" at bounding box center [1456, 125] width 194 height 19
